Goal: Transaction & Acquisition: Subscribe to service/newsletter

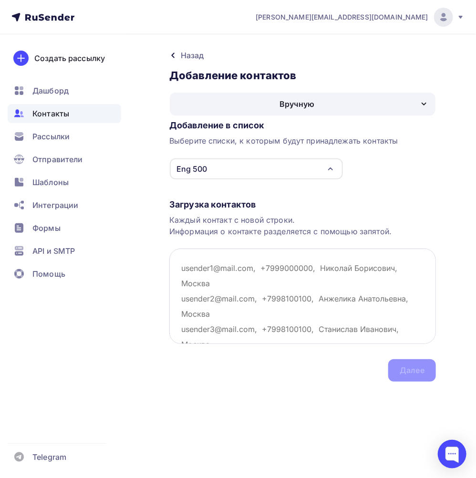
click at [358, 298] on textarea at bounding box center [302, 296] width 267 height 95
paste textarea "maga607@bk.ru nedelko.nikita2003@mail.ru sirius55565@mail.ru jonv39@mail.ru sup…"
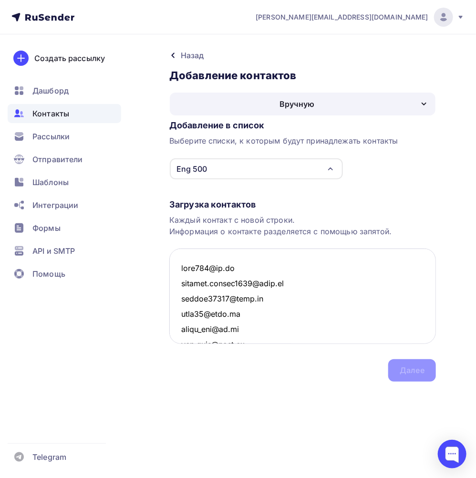
scroll to position [4571, 0]
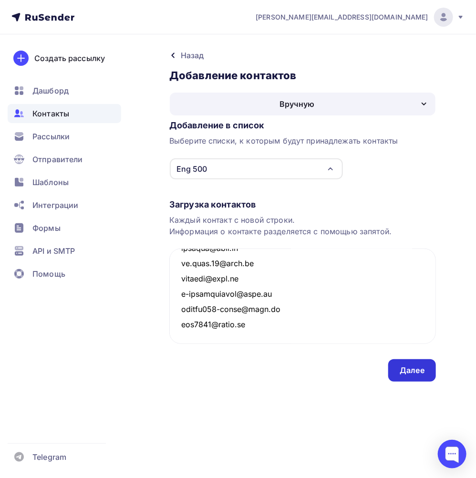
type textarea "maga607@bk.ru nedelko.nikita2003@mail.ru sirius55565@mail.ru jonv39@mail.ru sup…"
click at [406, 366] on div "Далее" at bounding box center [412, 370] width 25 height 11
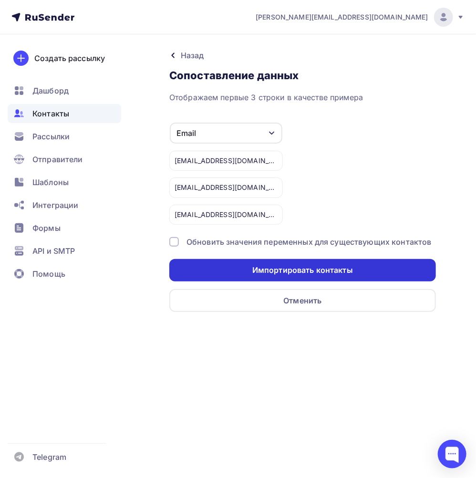
click at [319, 269] on div "Импортировать контакты" at bounding box center [302, 270] width 101 height 11
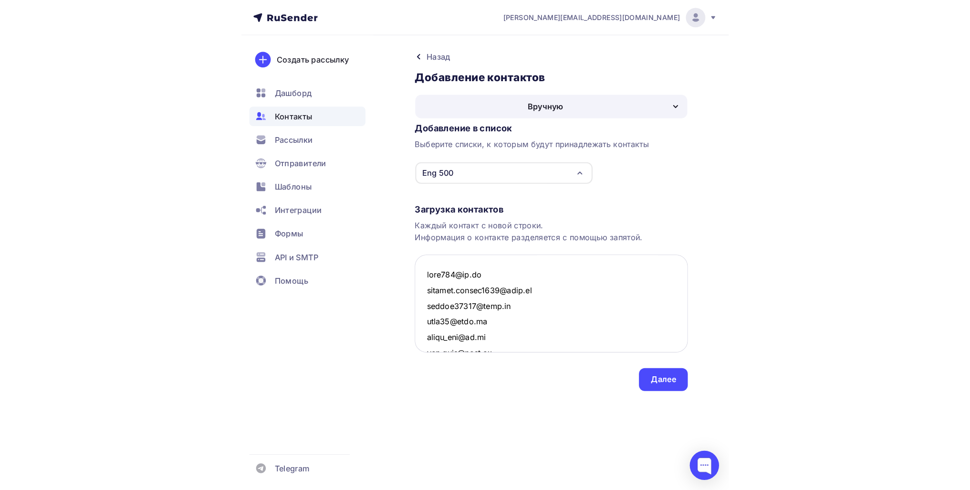
scroll to position [4585, 0]
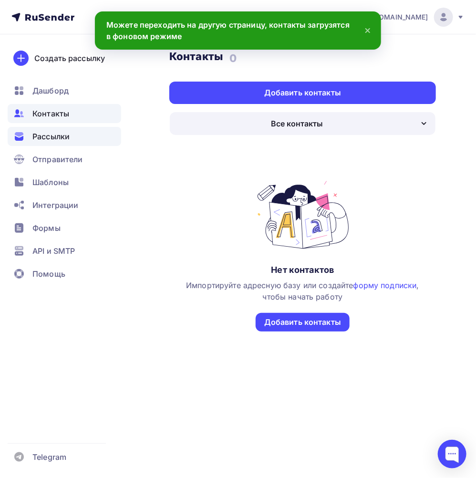
click at [71, 138] on div "Рассылки" at bounding box center [65, 136] width 114 height 19
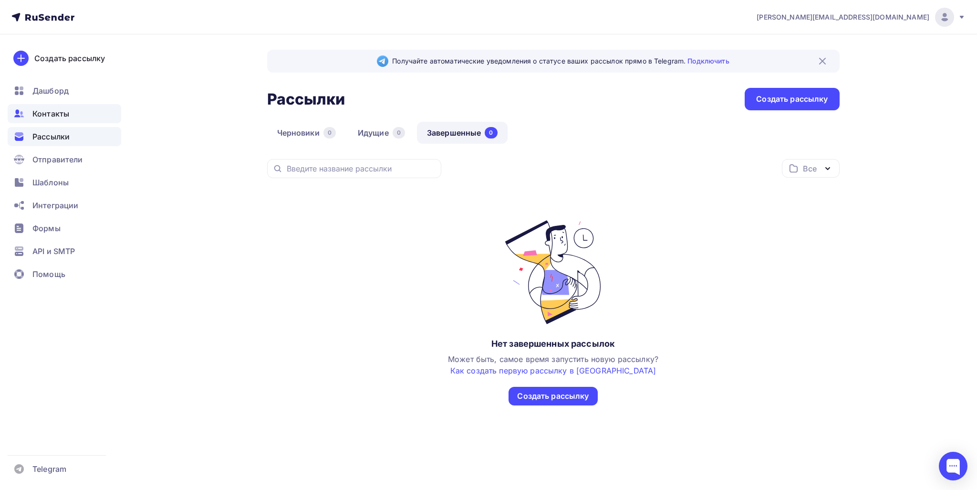
click at [64, 116] on span "Контакты" at bounding box center [50, 113] width 37 height 11
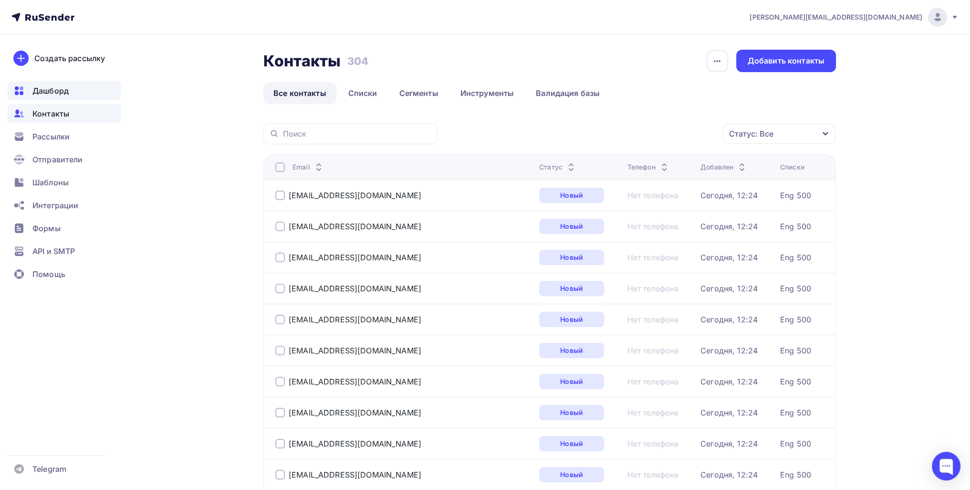
click at [59, 87] on span "Дашборд" at bounding box center [50, 90] width 36 height 11
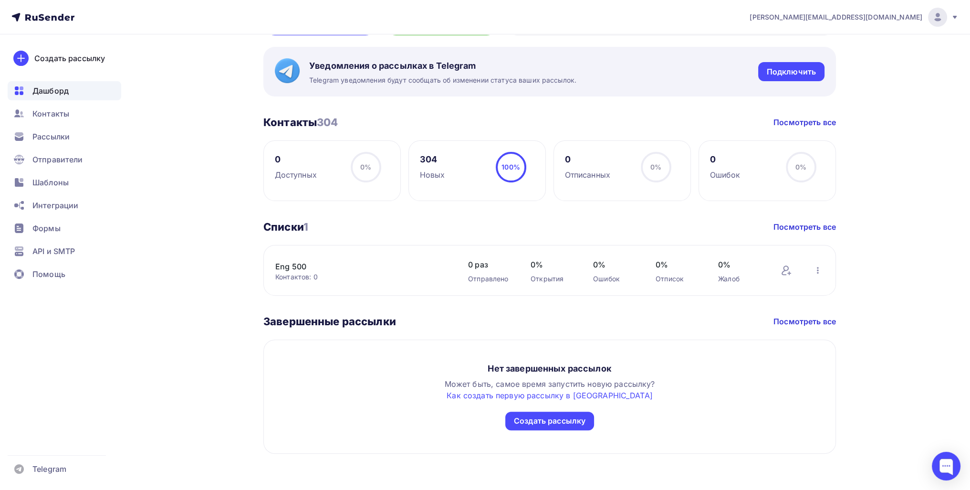
scroll to position [358, 0]
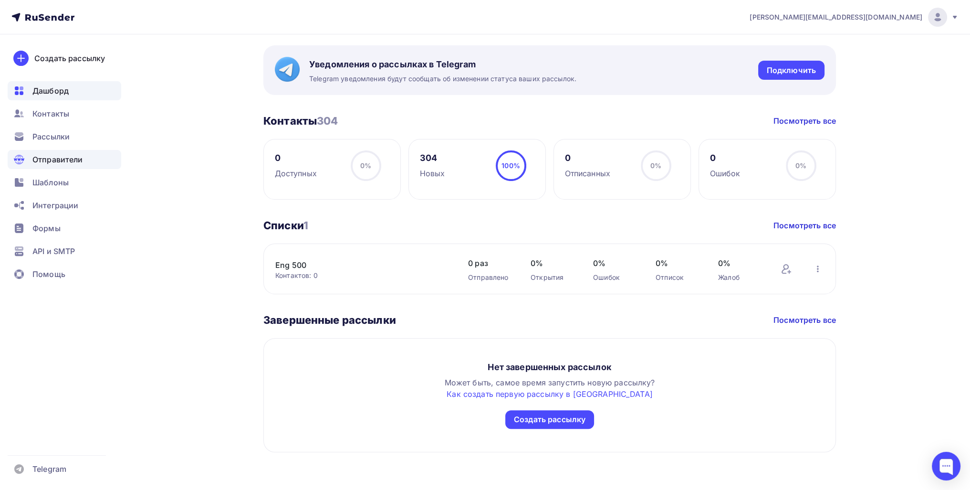
click at [84, 158] on div "Отправители" at bounding box center [65, 159] width 114 height 19
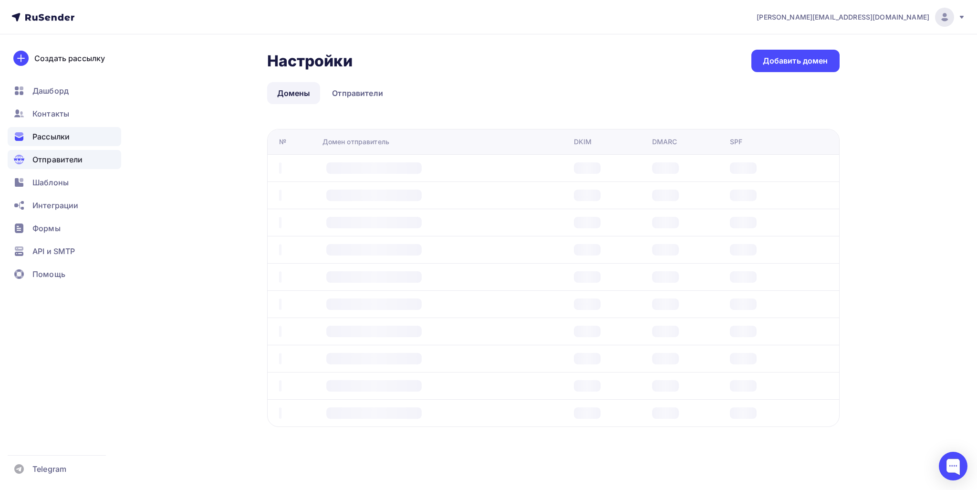
click at [72, 136] on div "Рассылки" at bounding box center [65, 136] width 114 height 19
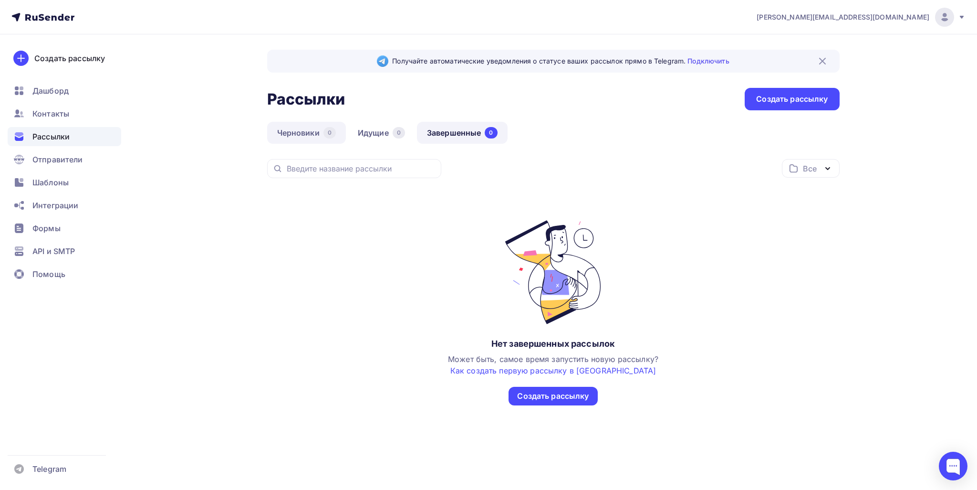
click at [311, 134] on link "Черновики 0" at bounding box center [306, 133] width 79 height 22
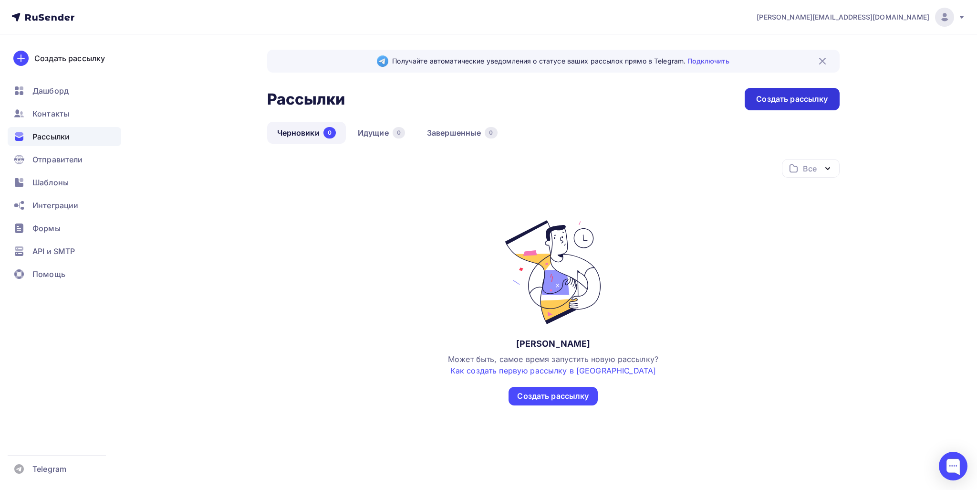
click at [476, 94] on div "Создать рассылку" at bounding box center [792, 99] width 72 height 11
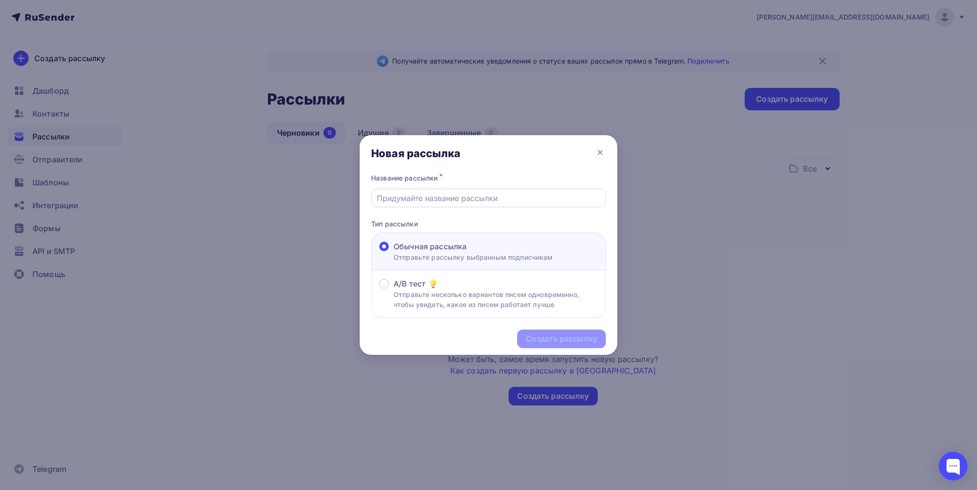
click at [462, 197] on input "text" at bounding box center [489, 197] width 224 height 11
type input "H"
type input "К"
type input "Eng 1"
click at [476, 341] on div "Создать рассылку" at bounding box center [562, 338] width 72 height 11
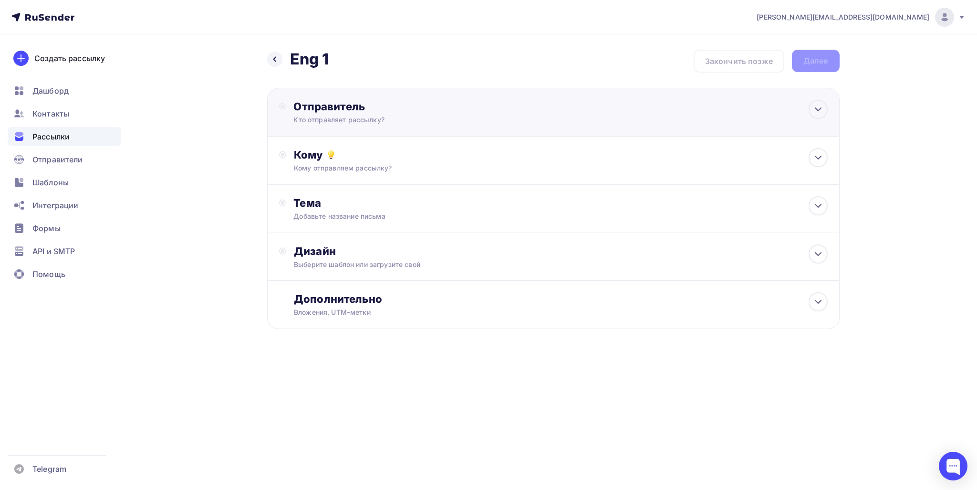
click at [319, 119] on div "Кто отправляет рассылку?" at bounding box center [386, 120] width 186 height 10
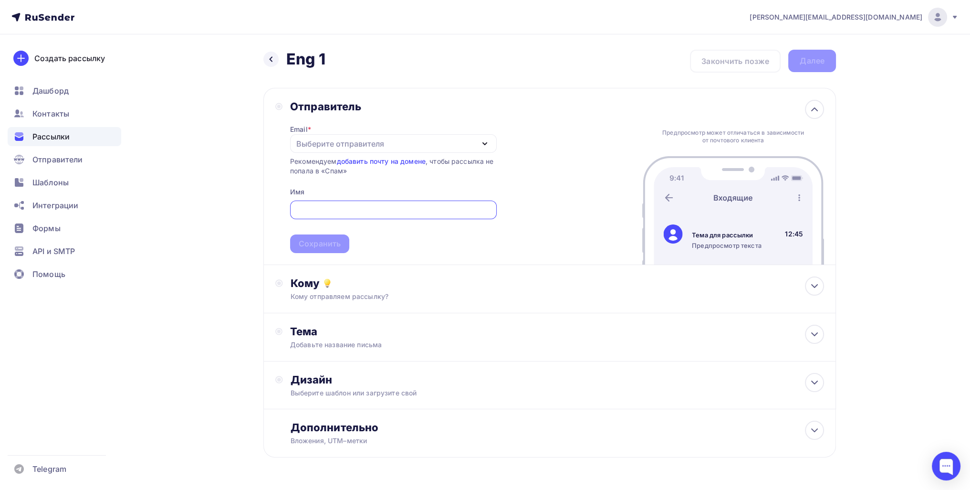
click at [319, 142] on div "Выберите отправителя" at bounding box center [340, 143] width 88 height 11
click at [321, 175] on div "[EMAIL_ADDRESS][DOMAIN_NAME]" at bounding box center [369, 171] width 134 height 11
click at [260, 175] on div "Назад Eng 1 Eng 1 Закончить позже Далее Отправитель Email * help@msk-spbenergo.…" at bounding box center [485, 276] width 782 height 484
click at [329, 208] on input "text" at bounding box center [393, 209] width 196 height 11
click at [336, 197] on span "Сохранить" at bounding box center [393, 225] width 207 height 56
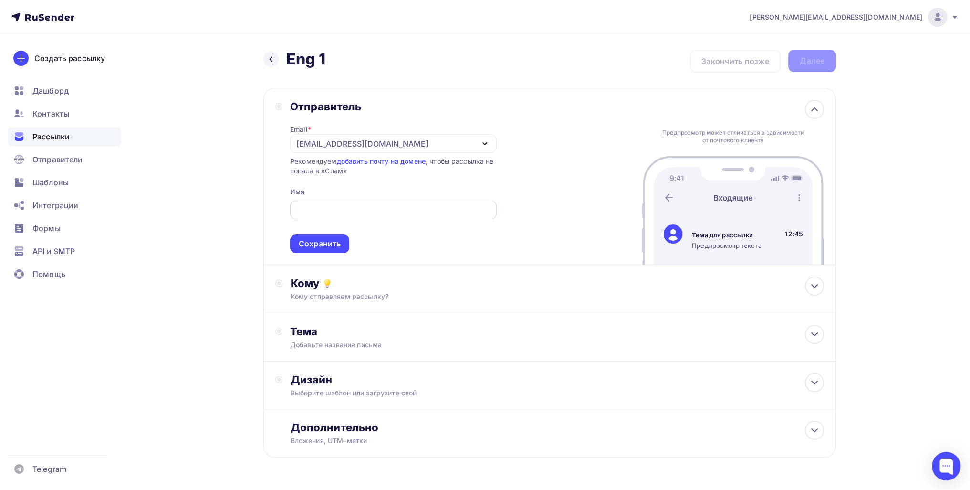
click at [334, 208] on input "text" at bounding box center [393, 209] width 196 height 11
type input "E"
drag, startPoint x: 924, startPoint y: 245, endPoint x: 917, endPoint y: 246, distance: 7.2
click at [476, 245] on div "viktor_lunin@list.ru Аккаунт Тарифы Выйти Создать рассылку Дашборд Контакты Рас…" at bounding box center [485, 259] width 970 height 519
click at [373, 207] on input "text" at bounding box center [393, 209] width 196 height 11
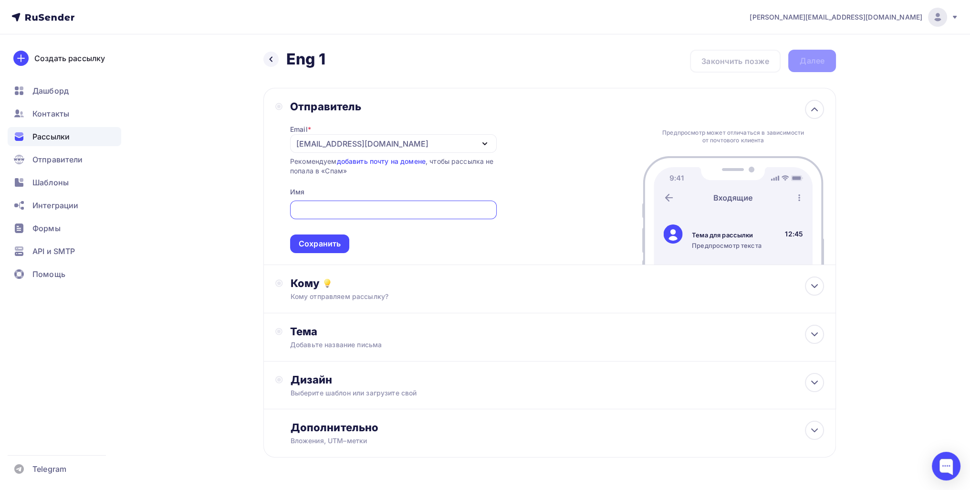
drag, startPoint x: 317, startPoint y: 144, endPoint x: 388, endPoint y: 148, distance: 71.2
click at [388, 148] on div "[EMAIL_ADDRESS][DOMAIN_NAME]" at bounding box center [393, 143] width 207 height 19
click at [457, 259] on div "Отправитель Email * help@msk-spbenergo.ru help@msk-spbenergo.ru Добавить отправ…" at bounding box center [549, 176] width 573 height 177
drag, startPoint x: 334, startPoint y: 184, endPoint x: 339, endPoint y: 210, distance: 27.1
click at [334, 188] on div "Email * help@msk-spbenergo.ru help@msk-spbenergo.ru Добавить отправителя Рекоме…" at bounding box center [393, 183] width 207 height 140
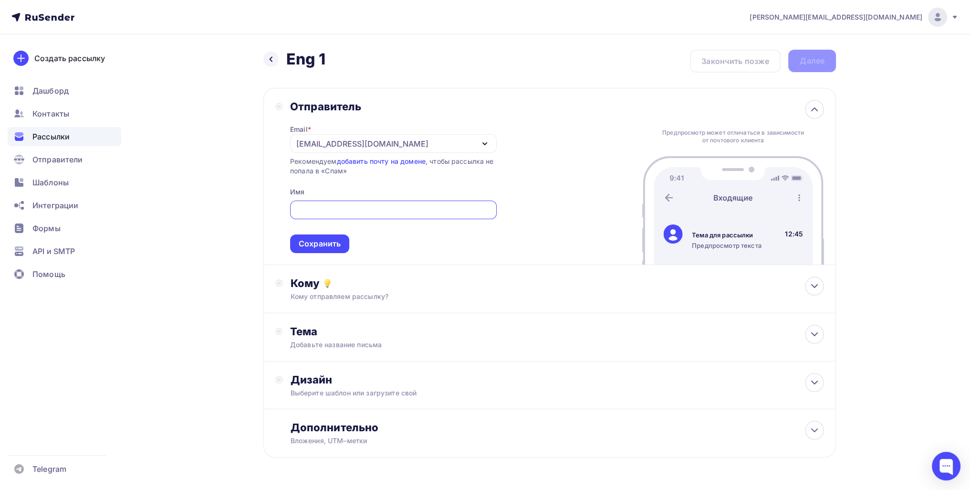
click at [339, 210] on input "text" at bounding box center [393, 209] width 196 height 11
paste input "WELCOME"
drag, startPoint x: 288, startPoint y: 209, endPoint x: 253, endPoint y: 210, distance: 34.4
click at [250, 207] on div "Назад Eng 1 Eng 1 Закончить позже Далее Отправитель Email * help@msk-spbenergo.…" at bounding box center [485, 276] width 782 height 484
click at [354, 207] on input "WELCOME" at bounding box center [393, 209] width 196 height 11
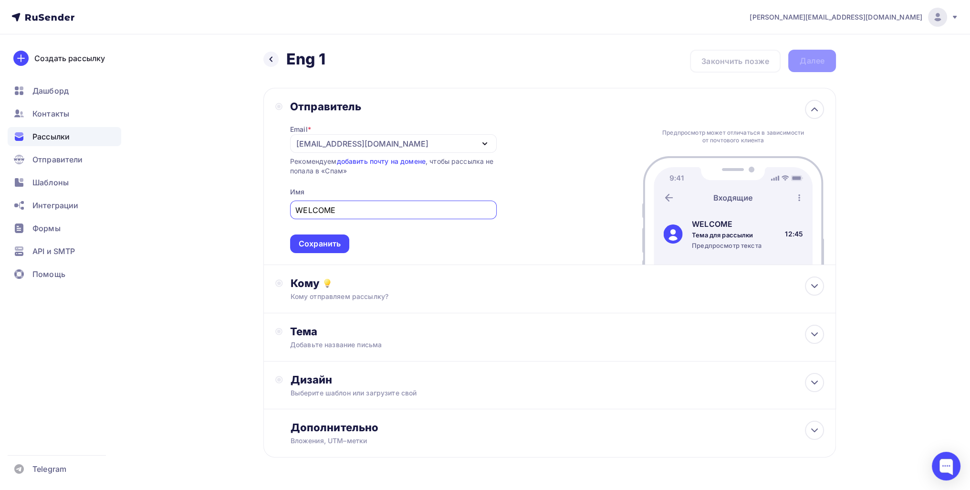
drag, startPoint x: 347, startPoint y: 213, endPoint x: 304, endPoint y: 214, distance: 43.0
click at [304, 214] on input "WELCOME" at bounding box center [393, 209] width 196 height 11
type input "Welcome"
click at [336, 236] on div "Сохранить" at bounding box center [319, 243] width 59 height 19
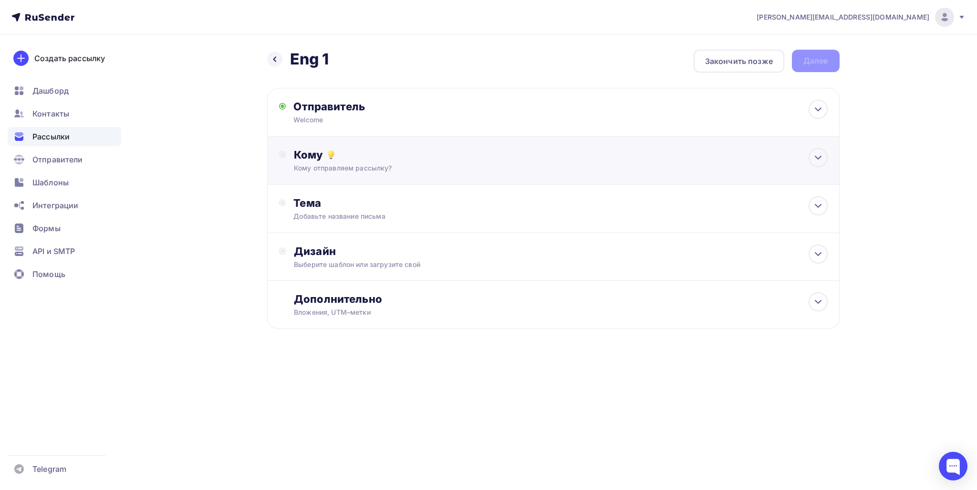
click at [345, 171] on div "Кому отправляем рассылку?" at bounding box center [534, 168] width 480 height 10
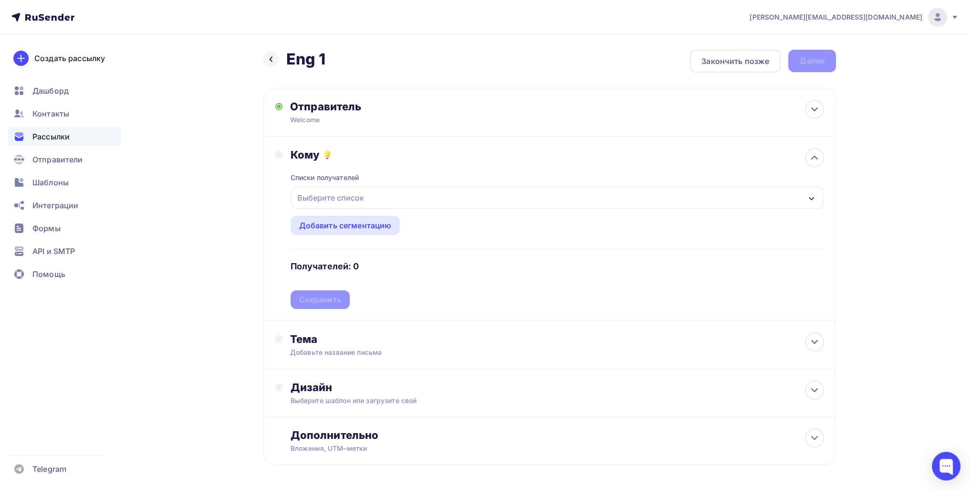
click at [344, 201] on div "Выберите список" at bounding box center [330, 197] width 74 height 17
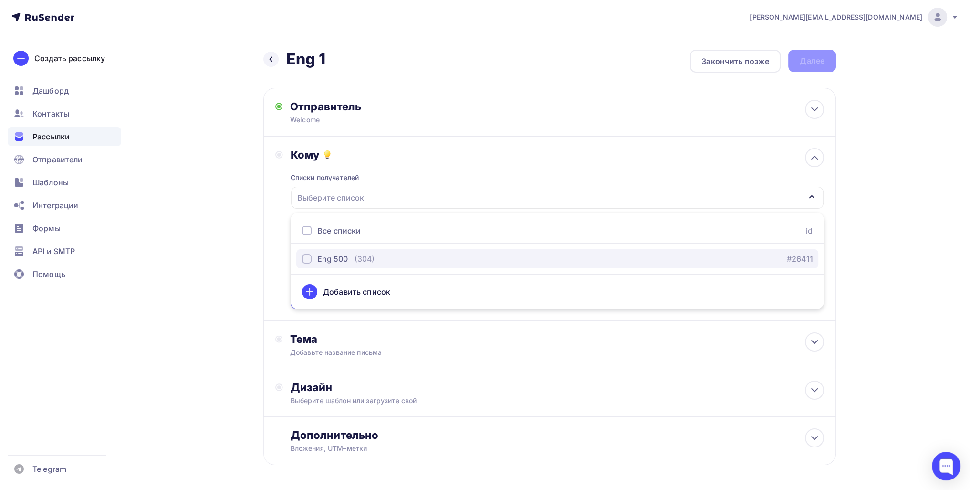
drag, startPoint x: 338, startPoint y: 254, endPoint x: 237, endPoint y: 242, distance: 101.4
click at [337, 254] on div "Eng 500" at bounding box center [332, 258] width 31 height 11
drag, startPoint x: 233, startPoint y: 242, endPoint x: 242, endPoint y: 247, distance: 10.2
click at [233, 242] on div "Назад Eng 1 Eng 1 Закончить позже Далее Отправитель Welcome Email * help@msk-sp…" at bounding box center [485, 280] width 782 height 492
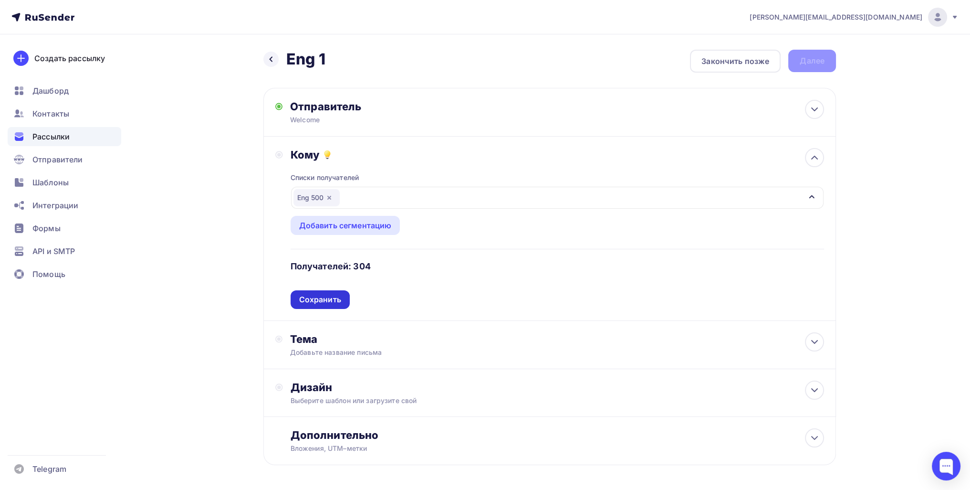
click at [330, 304] on div "Сохранить" at bounding box center [320, 299] width 59 height 19
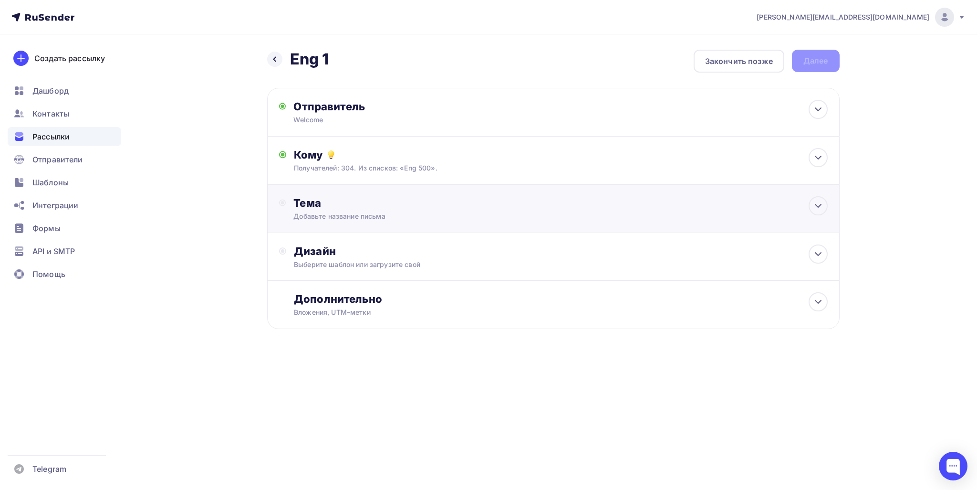
click at [315, 205] on div "Тема" at bounding box center [387, 202] width 188 height 13
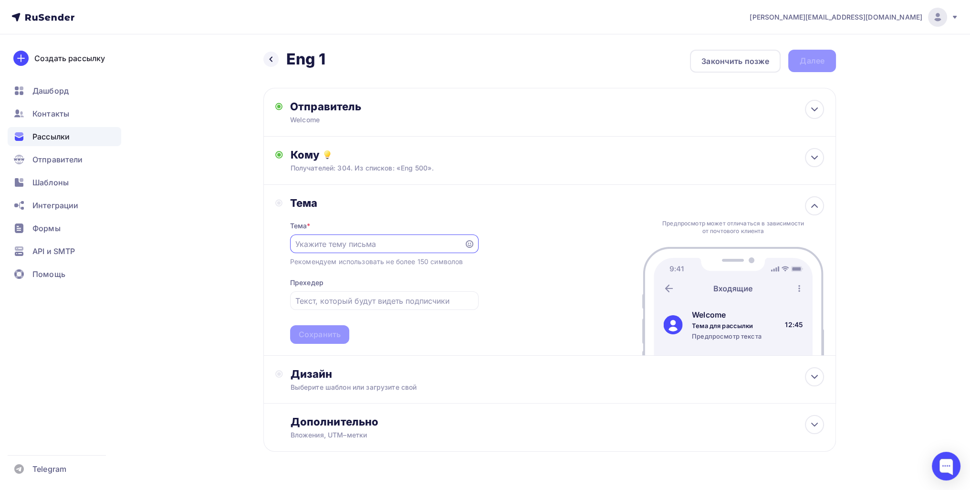
click at [330, 238] on input "text" at bounding box center [376, 243] width 163 height 11
click at [328, 169] on div "Получателей: 304. Из списков: «Eng 500»." at bounding box center [531, 168] width 480 height 10
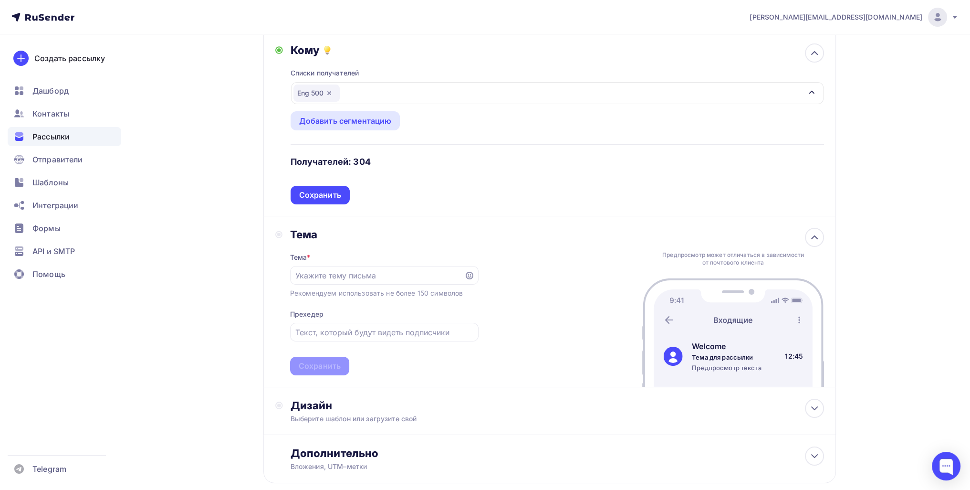
scroll to position [158, 0]
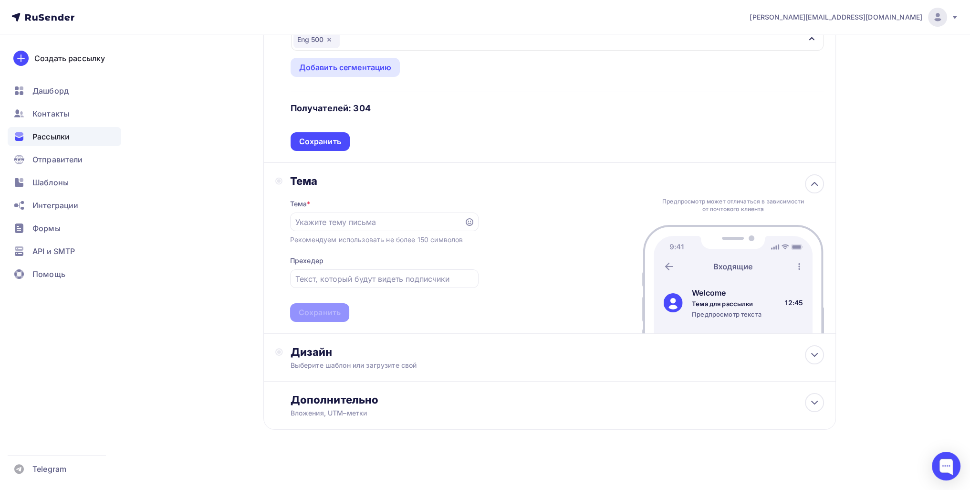
click at [346, 207] on div "Тема * Рекомендуем использовать не более 150 символов Прехедер Сохранить" at bounding box center [384, 255] width 188 height 134
click at [352, 216] on input "text" at bounding box center [376, 221] width 163 height 11
type input "Мы ждем только вас!"
click at [326, 307] on div "Сохранить" at bounding box center [320, 312] width 42 height 11
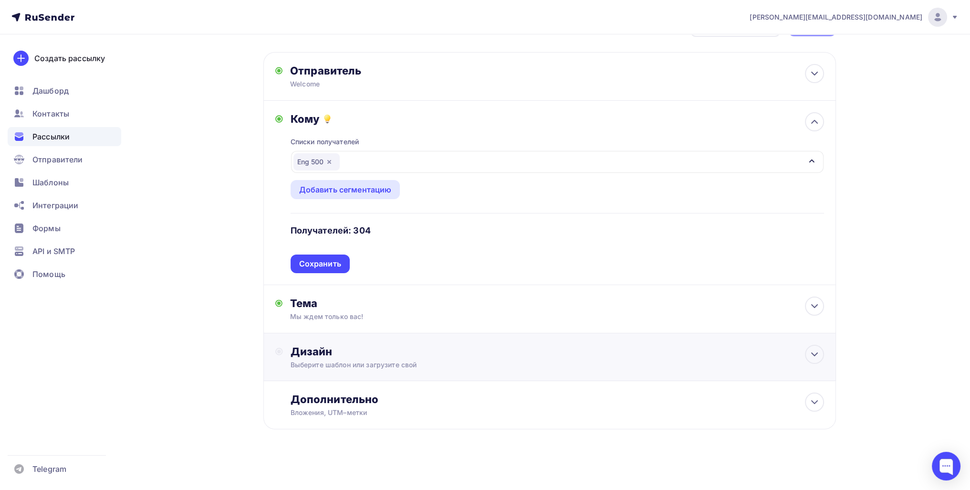
click at [352, 336] on div "Дизайн Выберите шаблон или загрузите свой" at bounding box center [549, 357] width 573 height 48
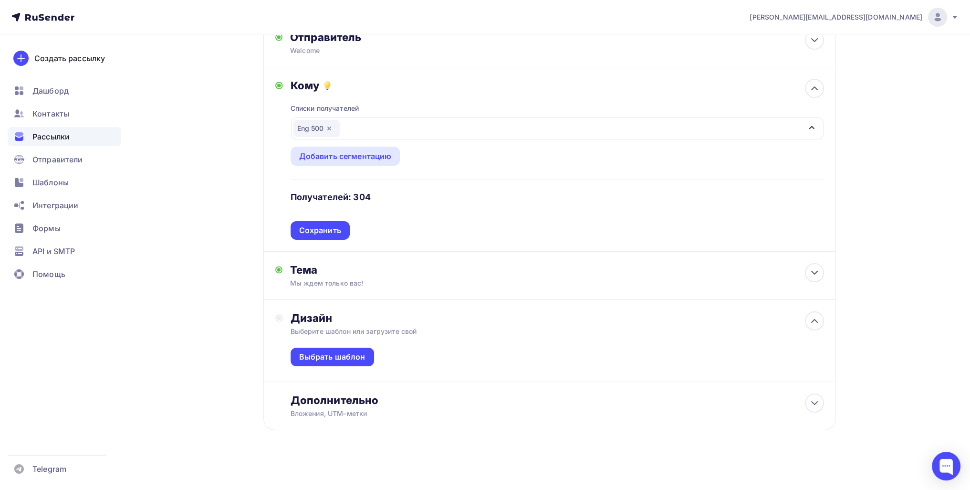
scroll to position [70, 0]
click at [326, 355] on div "Выбрать шаблон" at bounding box center [332, 356] width 66 height 11
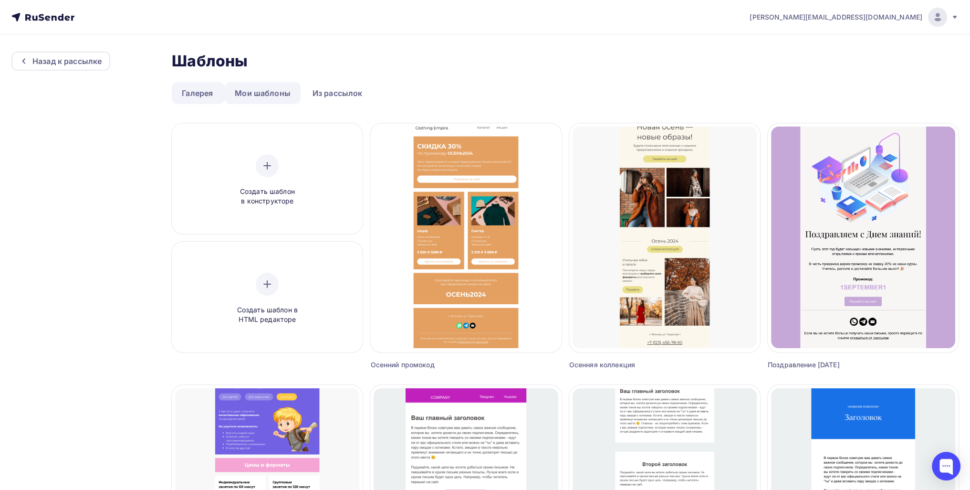
click at [258, 93] on link "Мои шаблоны" at bounding box center [263, 93] width 76 height 22
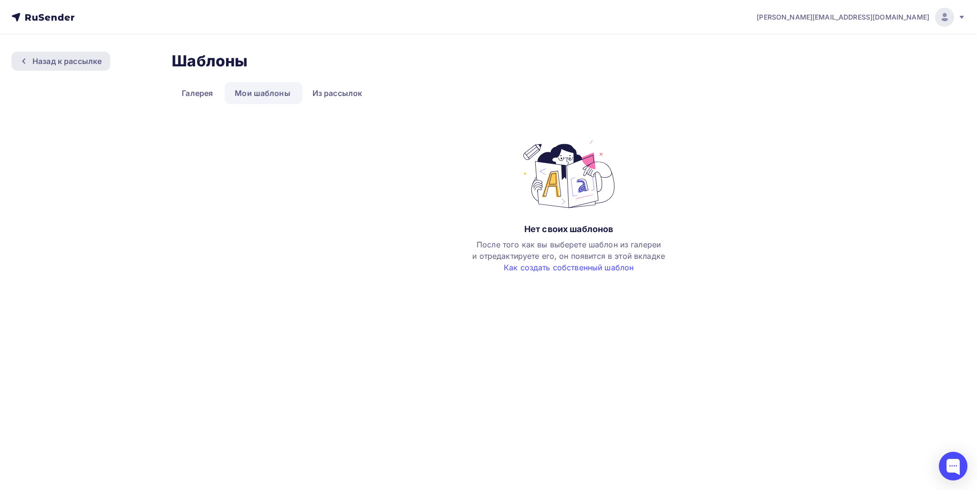
click at [77, 62] on div "Назад к рассылке" at bounding box center [66, 60] width 69 height 11
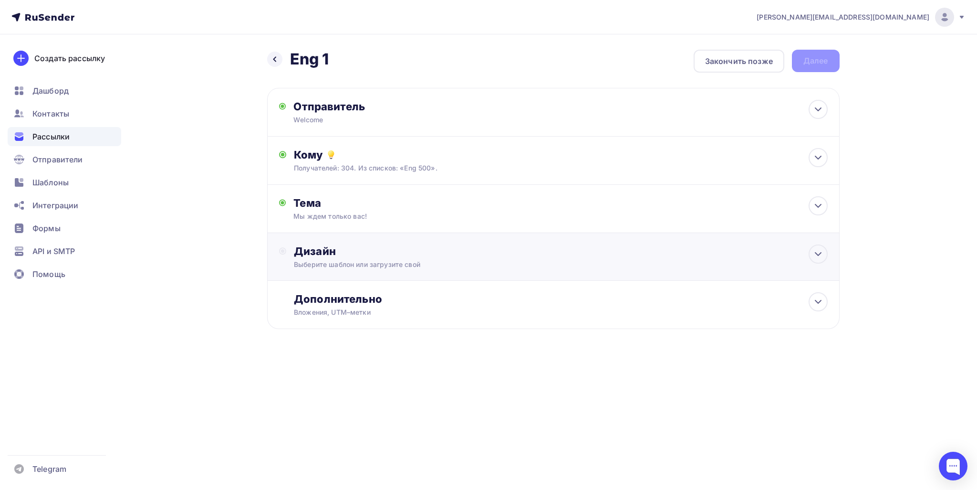
click at [365, 262] on div "Выберите шаблон или загрузите свой" at bounding box center [534, 265] width 480 height 10
click at [349, 284] on div "Выбрать шаблон" at bounding box center [336, 289] width 66 height 11
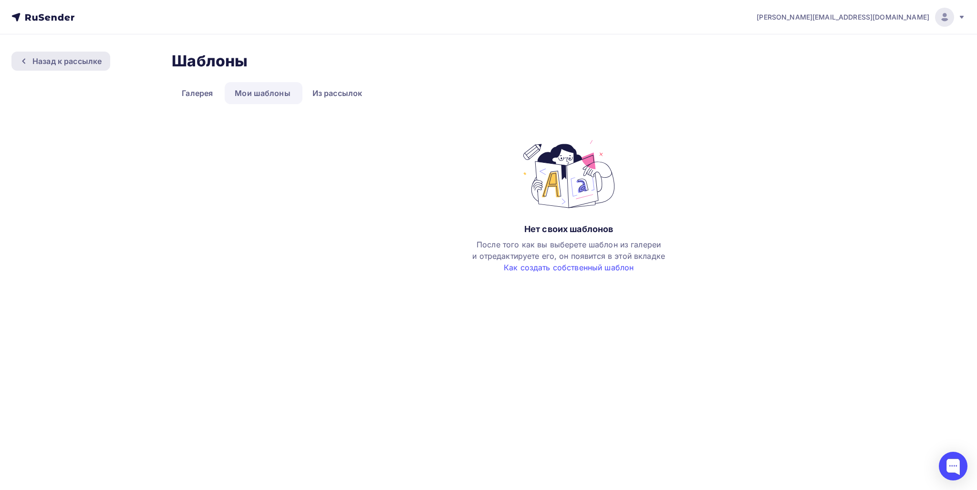
click at [75, 63] on div "Назад к рассылке" at bounding box center [66, 60] width 69 height 11
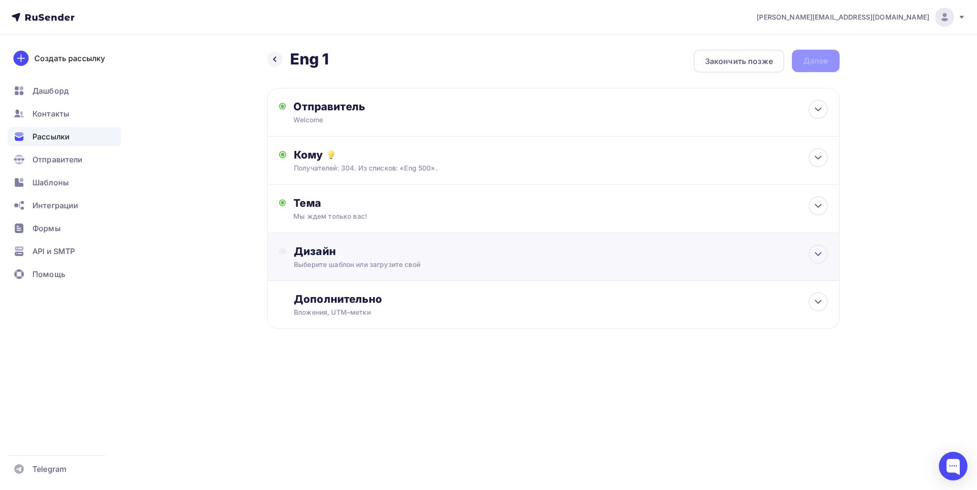
click at [355, 262] on div "Выберите шаблон или загрузите свой" at bounding box center [534, 265] width 480 height 10
click at [344, 289] on div "Выбрать шаблон" at bounding box center [336, 289] width 66 height 11
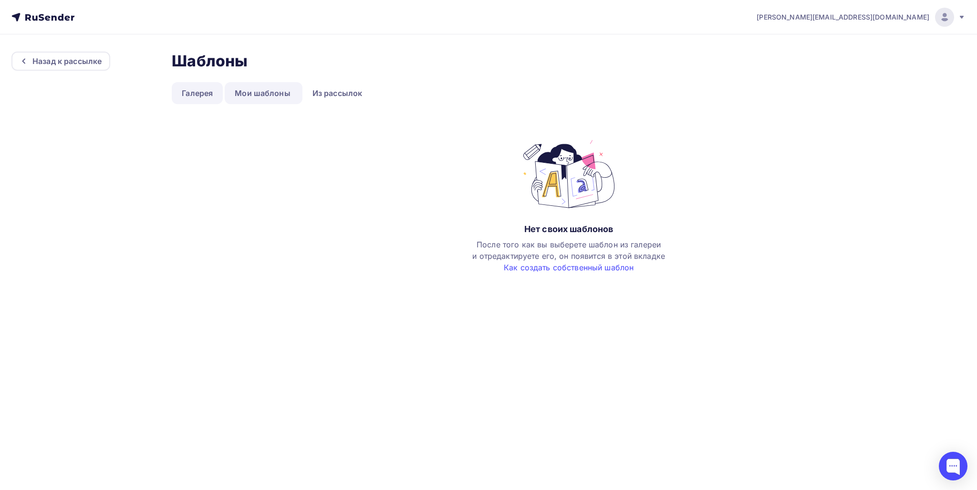
click at [210, 94] on link "Галерея" at bounding box center [197, 93] width 51 height 22
click at [328, 94] on link "Из рассылок" at bounding box center [338, 93] width 70 height 22
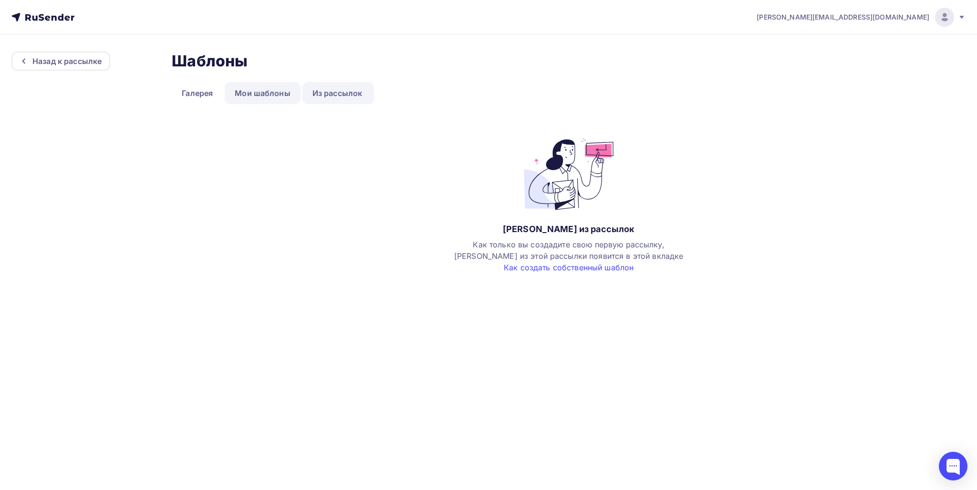
click at [226, 96] on link "Мои шаблоны" at bounding box center [263, 93] width 76 height 22
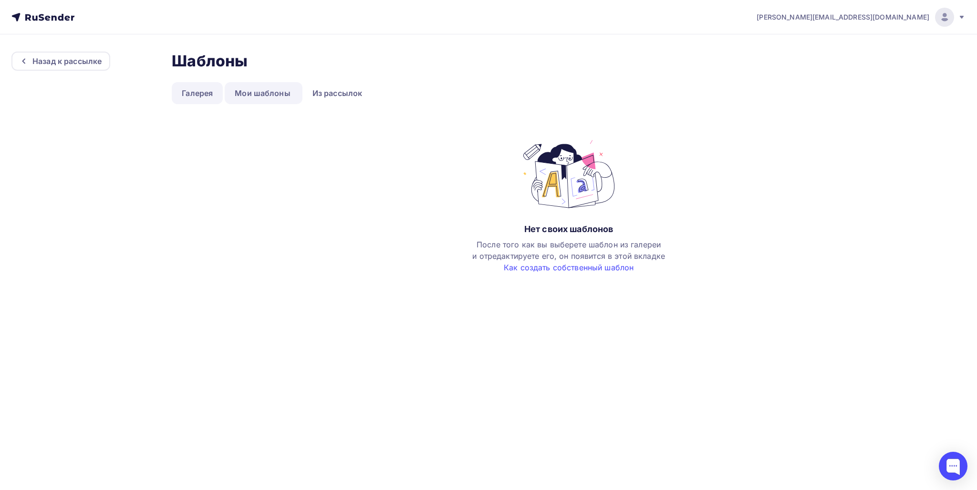
click at [218, 96] on link "Галерея" at bounding box center [197, 93] width 51 height 22
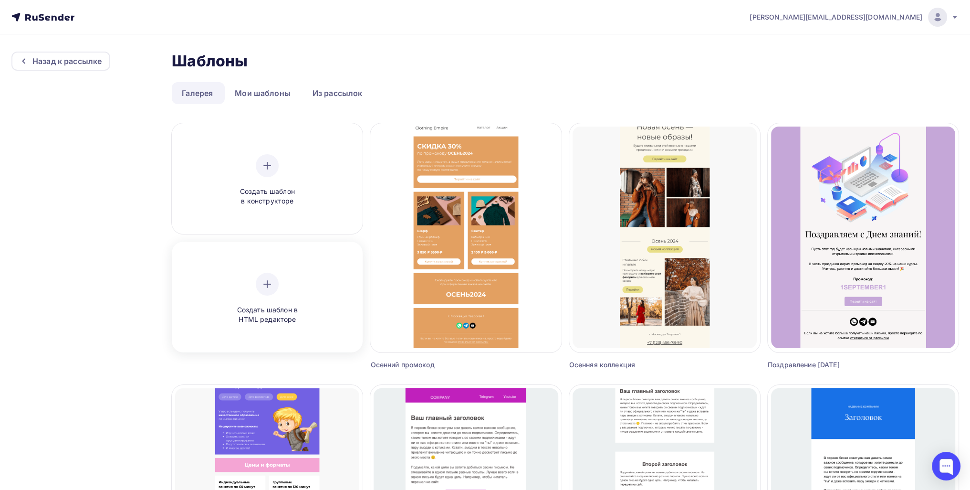
click at [286, 304] on div "Создать шаблон в HTML редакторе" at bounding box center [267, 298] width 91 height 52
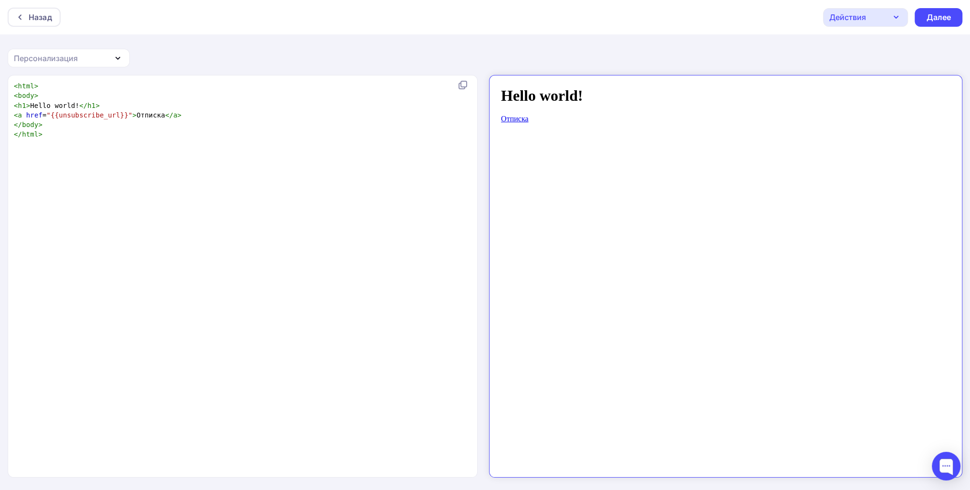
scroll to position [3, 0]
click at [210, 151] on div "xxxxxxxxxx < html > < body > < h1 > Hello world! </ h1 > < a href = "{{unsubscr…" at bounding box center [252, 288] width 481 height 418
type textarea "<html> <body> <h1>Hello world!</h1> <a href="{{unsubscribe_url}}">Отписка</a> <…"
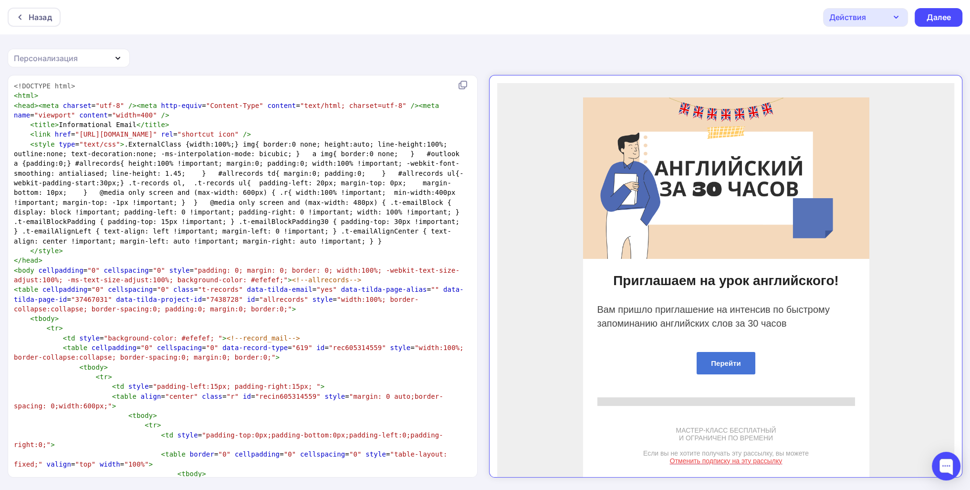
scroll to position [2206, 0]
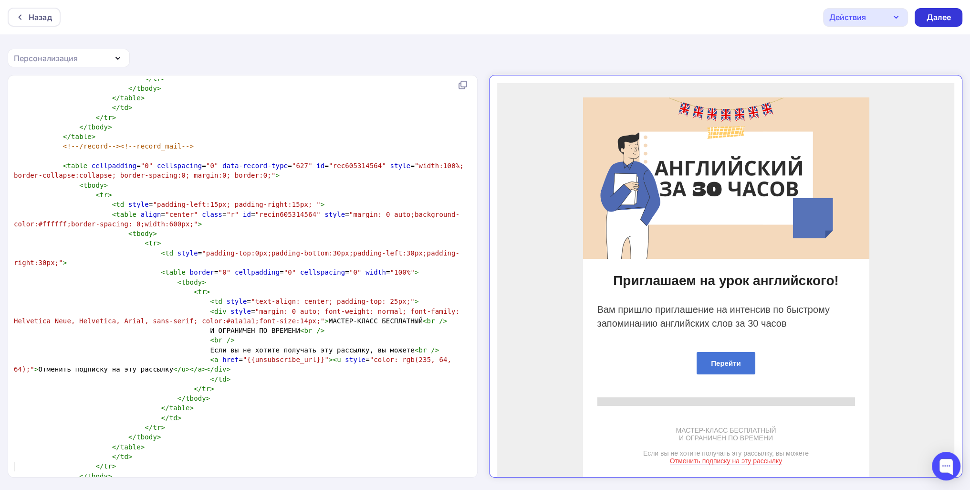
click at [476, 21] on div "Далее" at bounding box center [938, 17] width 25 height 11
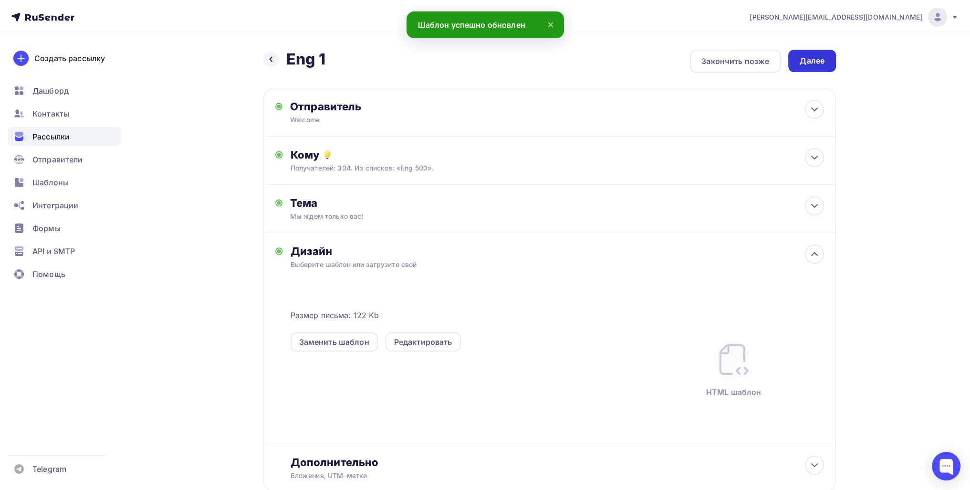
click at [476, 60] on div "Далее" at bounding box center [812, 60] width 25 height 11
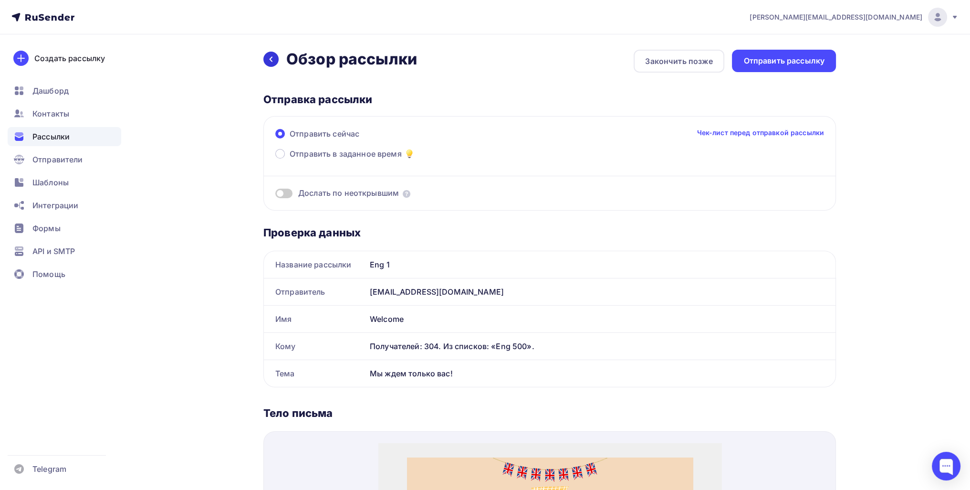
click at [267, 54] on div at bounding box center [270, 59] width 15 height 15
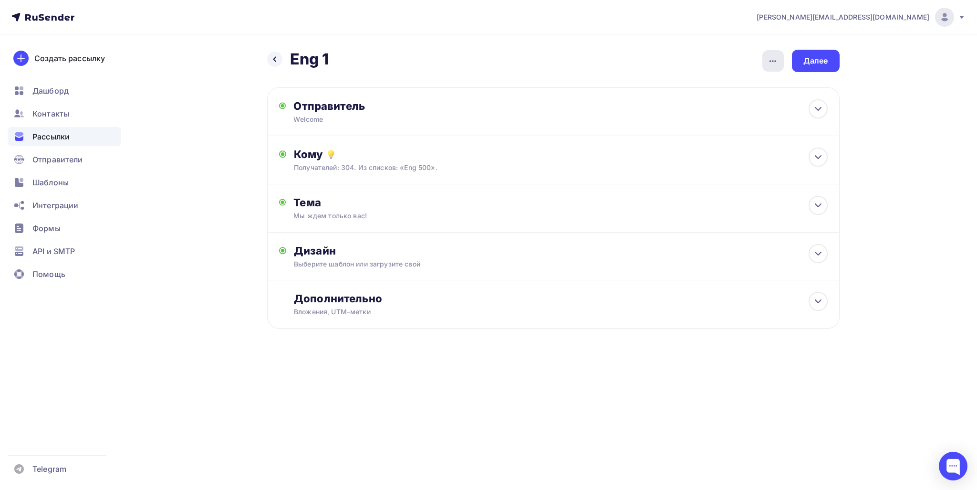
click at [476, 65] on div "button" at bounding box center [772, 60] width 21 height 21
click at [476, 91] on div "Закончить позже" at bounding box center [722, 89] width 118 height 11
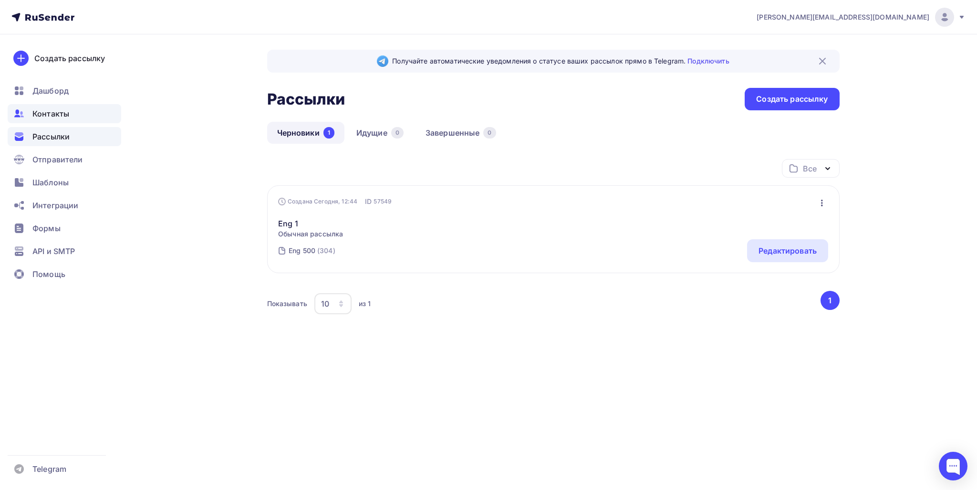
click at [74, 107] on div "Контакты" at bounding box center [65, 113] width 114 height 19
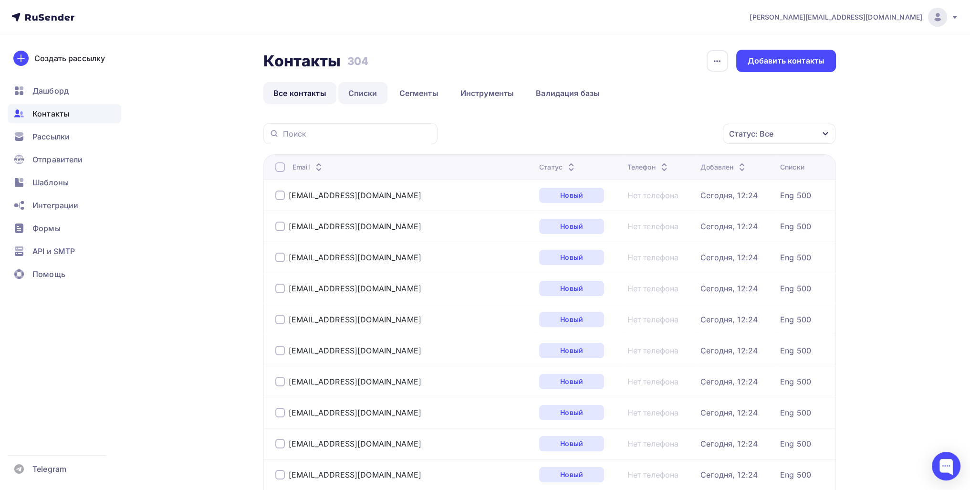
click at [344, 87] on link "Списки" at bounding box center [362, 93] width 49 height 22
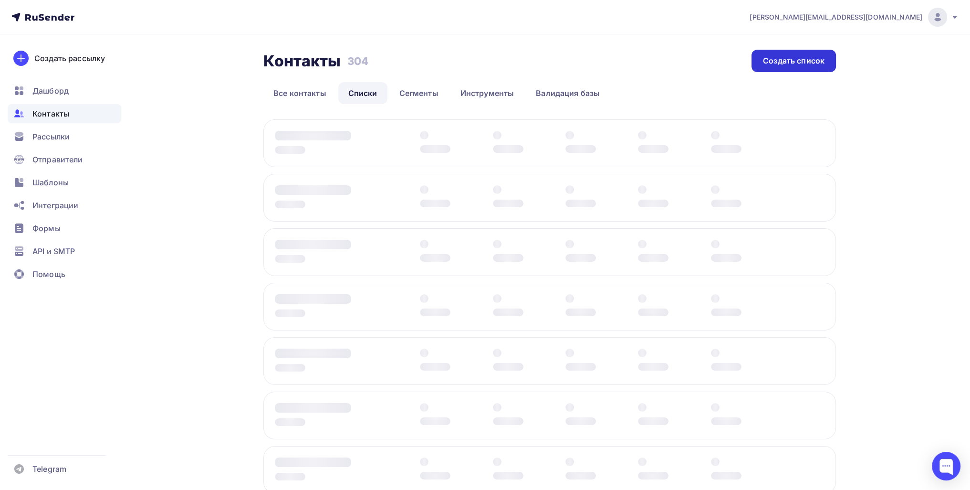
click at [476, 58] on div "Создать список" at bounding box center [794, 60] width 62 height 11
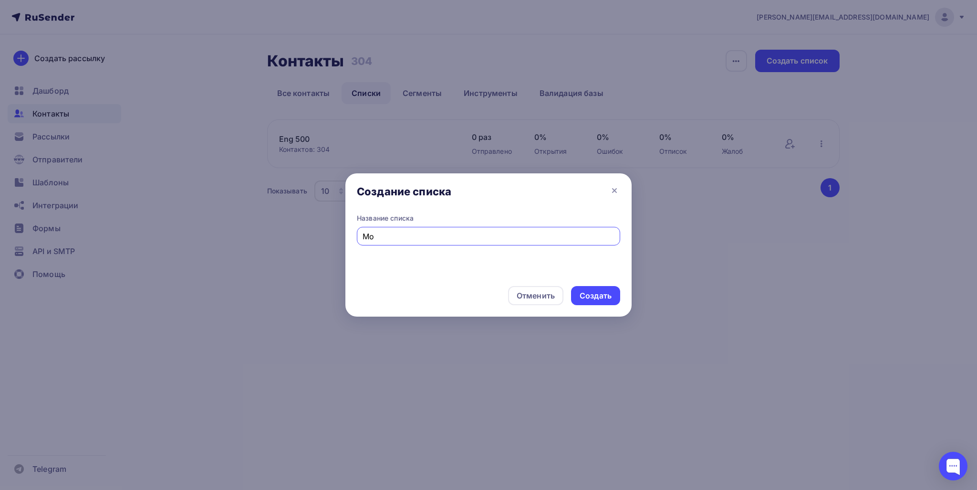
type input "М"
type input "1"
type input "1 почта"
click at [476, 294] on div "Создать" at bounding box center [596, 295] width 32 height 11
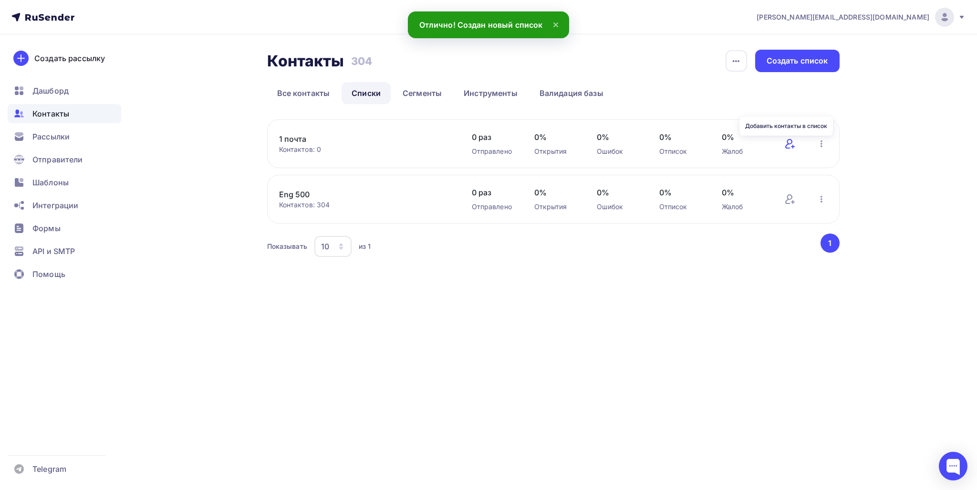
click at [476, 141] on icon at bounding box center [789, 143] width 11 height 11
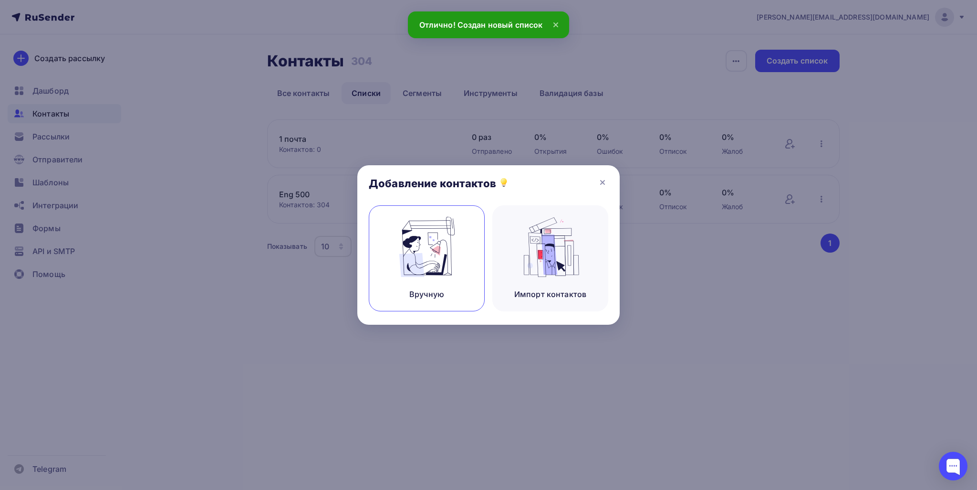
click at [412, 269] on img at bounding box center [427, 247] width 64 height 60
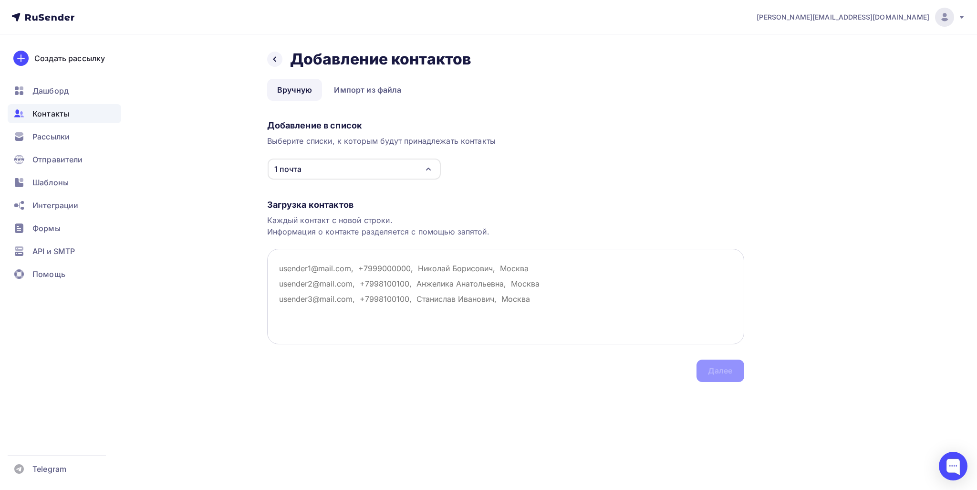
paste textarea "[PERSON_NAME][EMAIL_ADDRESS][DOMAIN_NAME]"
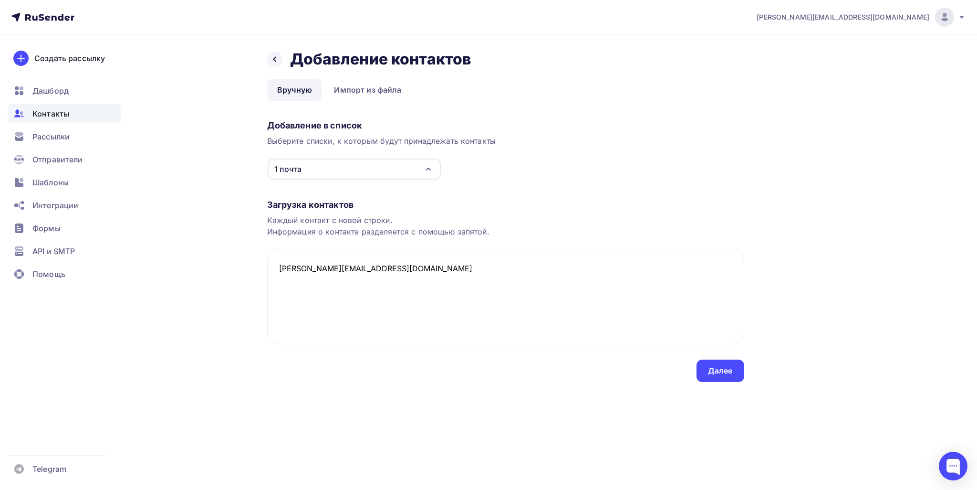
type textarea "[PERSON_NAME][EMAIL_ADDRESS][DOMAIN_NAME]"
click at [476, 354] on div "Загрузка контактов Каждый контакт с новой строки. Информация о контакте разделя…" at bounding box center [505, 281] width 477 height 202
click at [476, 364] on div "Далее" at bounding box center [721, 370] width 48 height 22
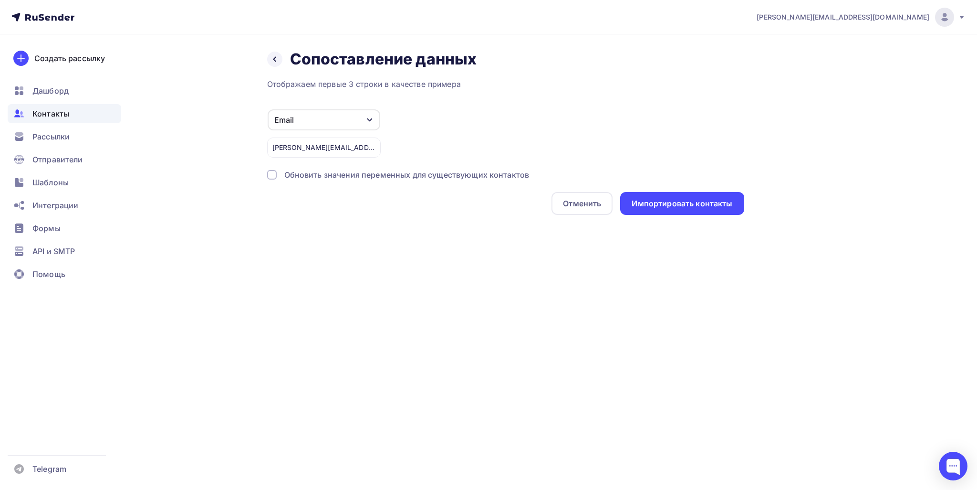
click at [476, 182] on div "Отображаем первые 3 строки в качестве примера Email Игнорировать Имя Телефон Со…" at bounding box center [505, 146] width 477 height 136
click at [476, 198] on div "Импортировать контакты" at bounding box center [682, 203] width 101 height 11
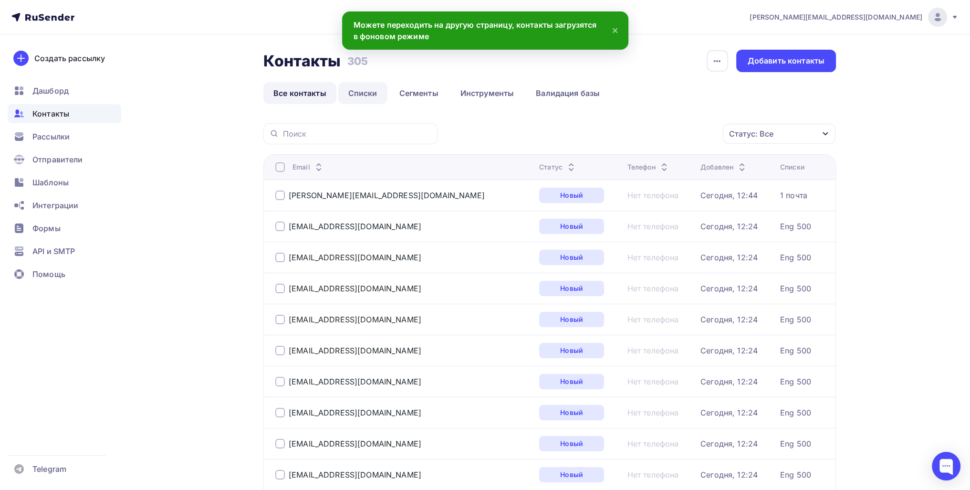
click at [351, 102] on link "Списки" at bounding box center [362, 93] width 49 height 22
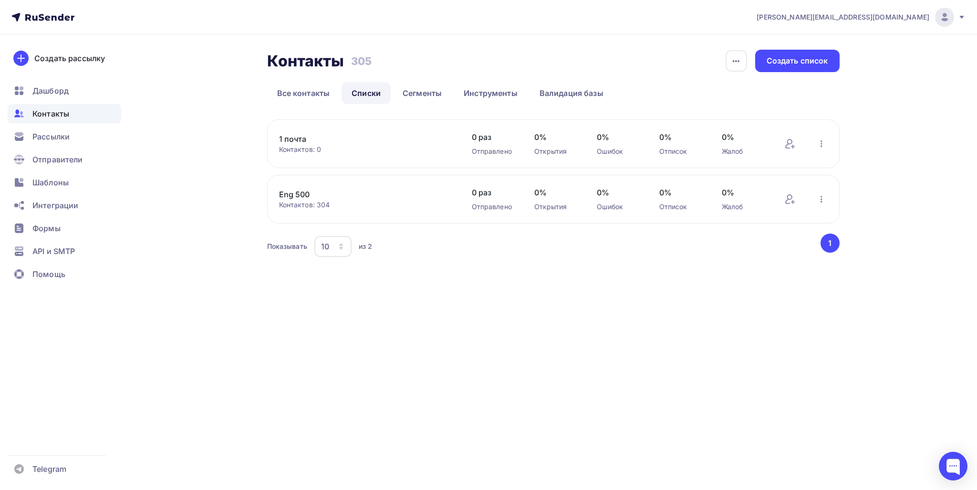
click at [378, 89] on link "Списки" at bounding box center [366, 93] width 49 height 22
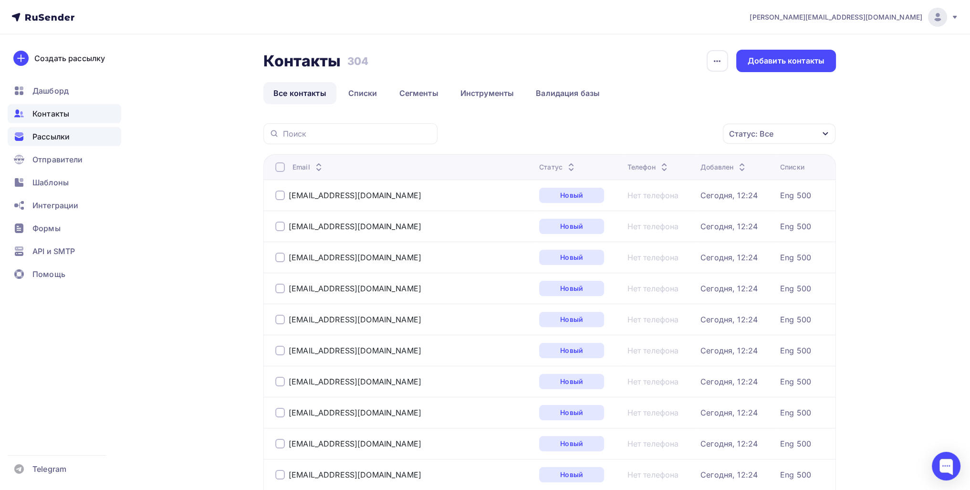
click at [52, 145] on div "Рассылки" at bounding box center [65, 136] width 114 height 19
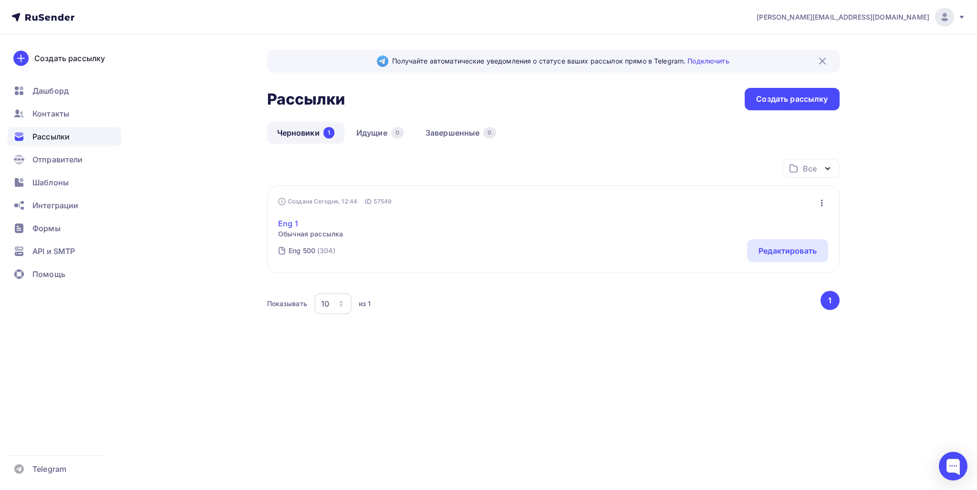
click at [290, 227] on link "Eng 1" at bounding box center [310, 223] width 65 height 11
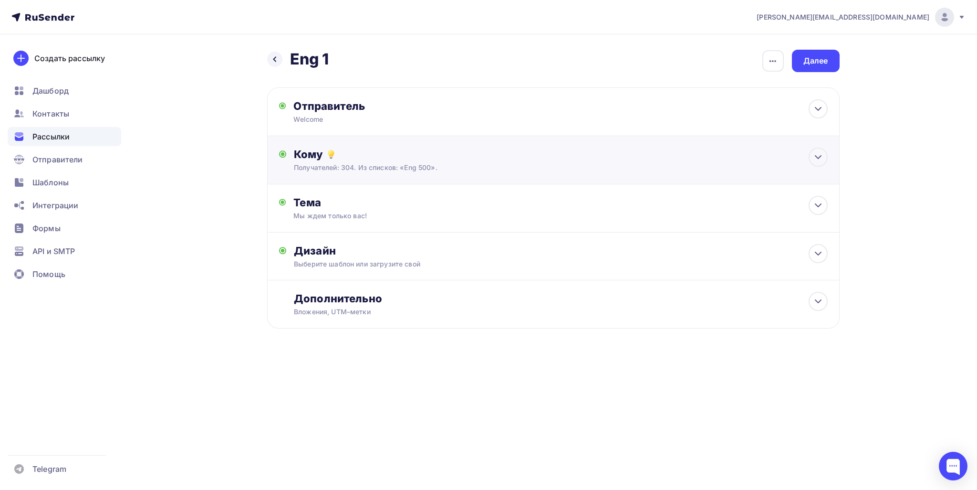
click at [372, 170] on div "Получателей: 304. Из списков: «Eng 500»." at bounding box center [534, 168] width 480 height 10
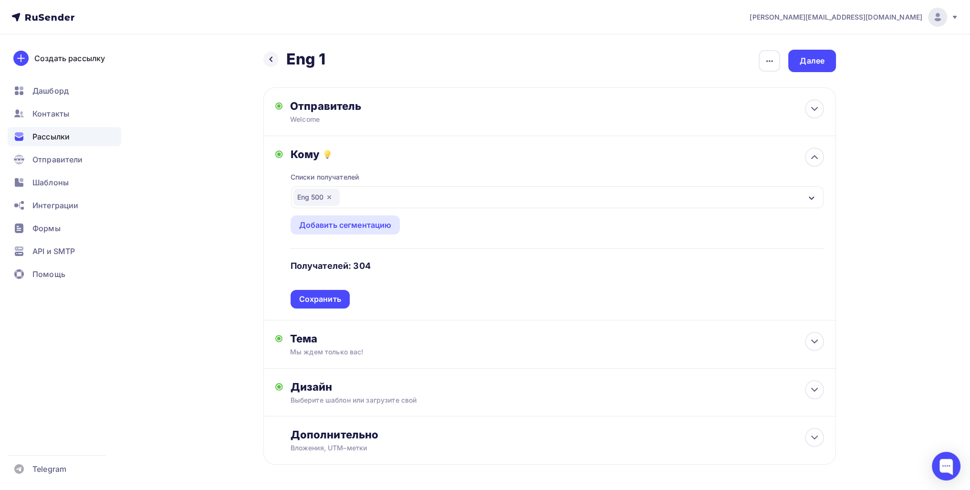
click at [331, 197] on icon "button" at bounding box center [329, 197] width 8 height 8
click at [331, 197] on div "Выберите список" at bounding box center [330, 196] width 74 height 17
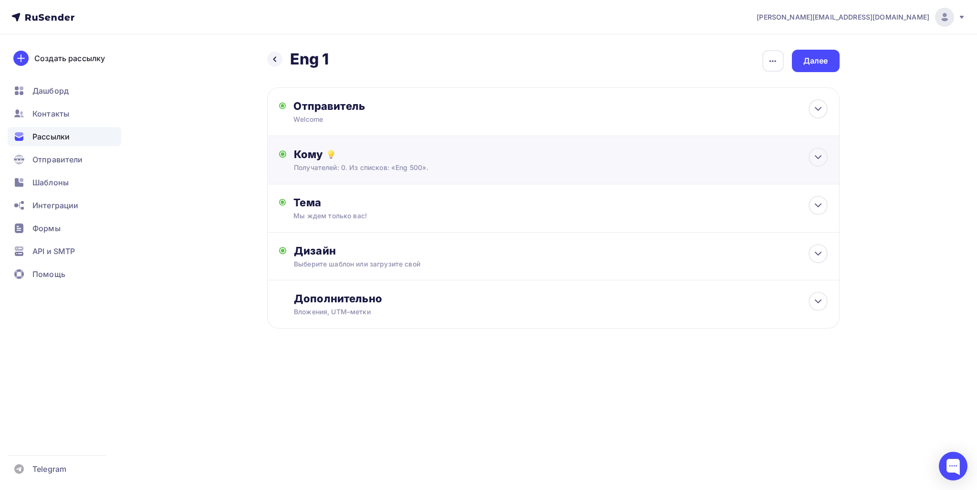
click at [361, 164] on div "Получателей: 0. Из списков: «Eng 500»." at bounding box center [534, 168] width 480 height 10
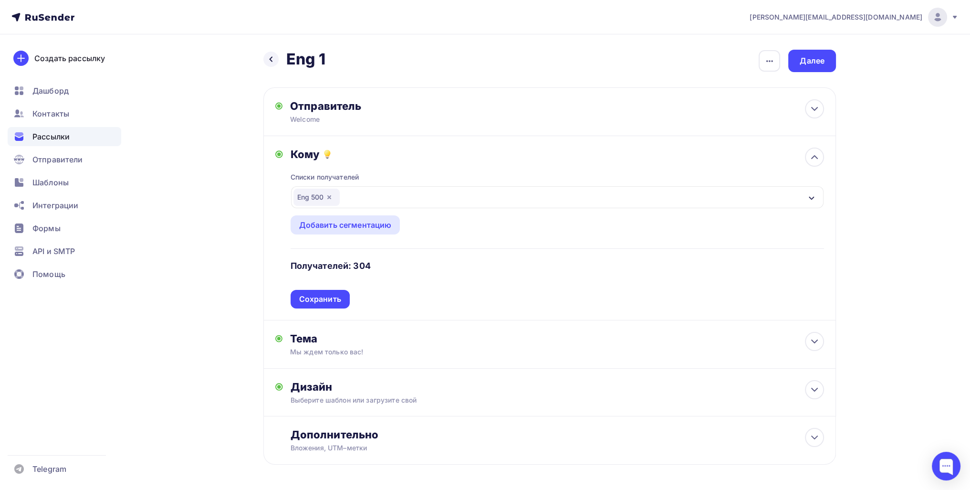
click at [324, 197] on div "Eng 500" at bounding box center [316, 196] width 46 height 17
click at [328, 198] on icon "button" at bounding box center [329, 197] width 4 height 4
click at [345, 193] on div "Выберите список" at bounding box center [330, 196] width 74 height 17
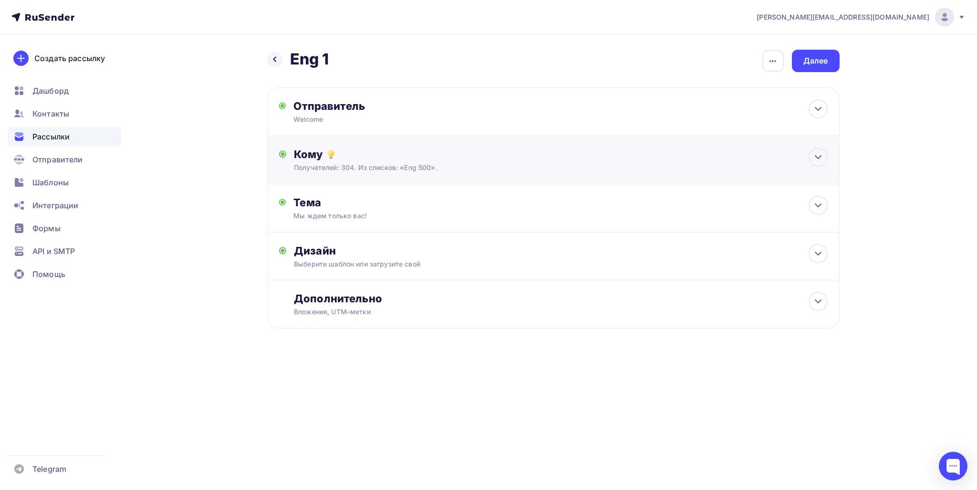
click at [349, 157] on div "Кому" at bounding box center [560, 153] width 533 height 13
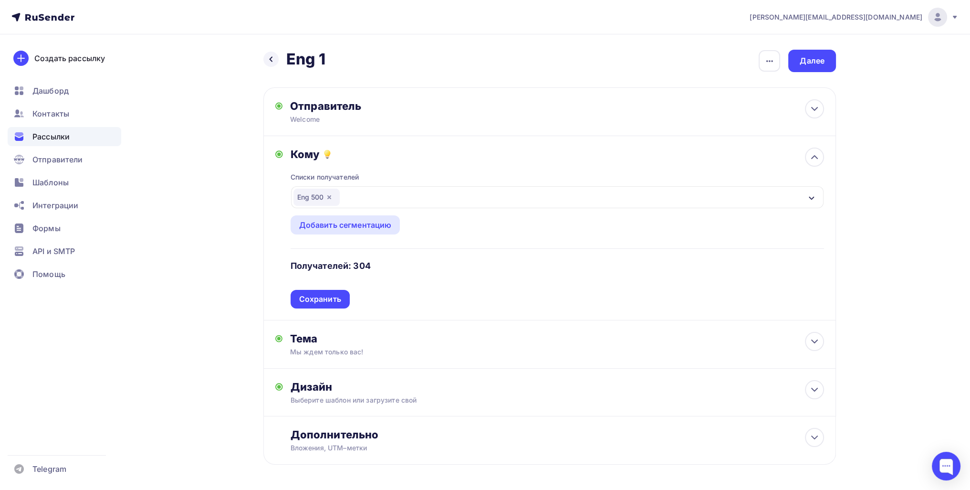
click at [326, 193] on icon "button" at bounding box center [329, 197] width 8 height 8
click at [326, 193] on div "Выберите список" at bounding box center [330, 196] width 74 height 17
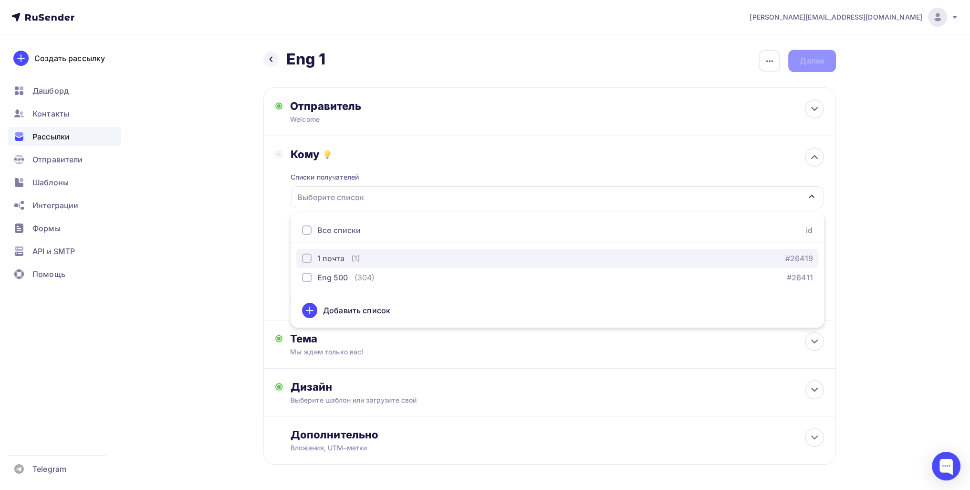
click at [346, 256] on div "1 почта (1)" at bounding box center [331, 257] width 58 height 11
click at [241, 260] on div "Назад Eng 1 Eng 1 Закончить позже Переименовать рассылку Удалить Далее Отправит…" at bounding box center [485, 279] width 782 height 491
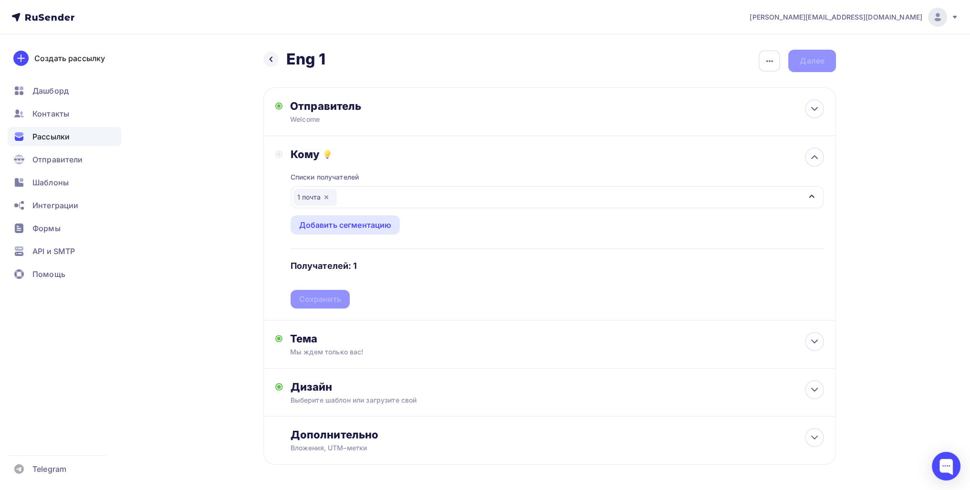
click at [338, 294] on div "Списки получателей 1 почта Все списки id 1 почта (1) #26419 Eng 500 (304) #2641…" at bounding box center [557, 234] width 533 height 147
click at [336, 299] on div "Сохранить" at bounding box center [320, 298] width 42 height 11
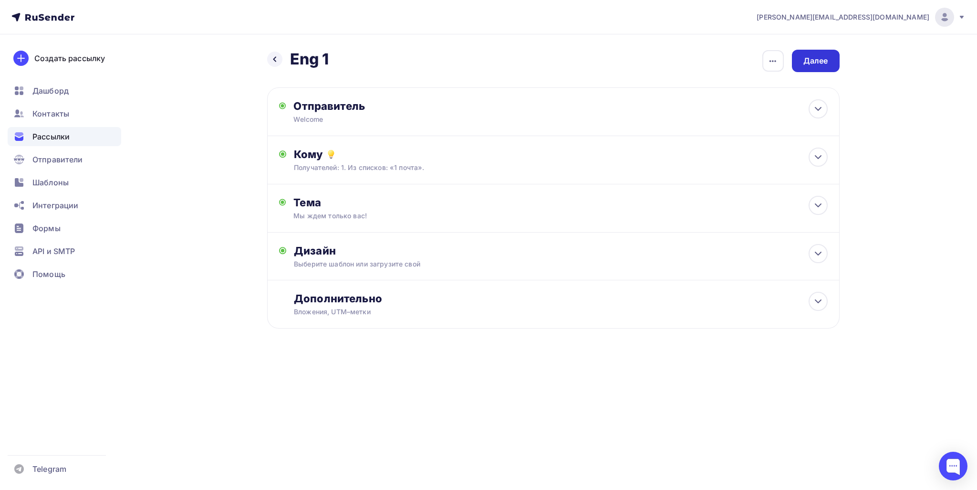
click at [816, 58] on div "Далее" at bounding box center [816, 60] width 25 height 11
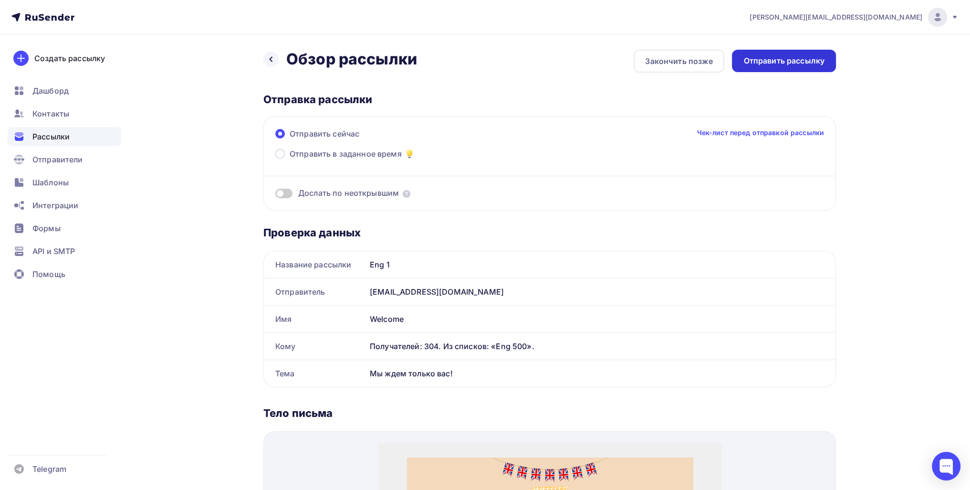
click at [794, 59] on div "Отправить рассылку" at bounding box center [783, 60] width 81 height 11
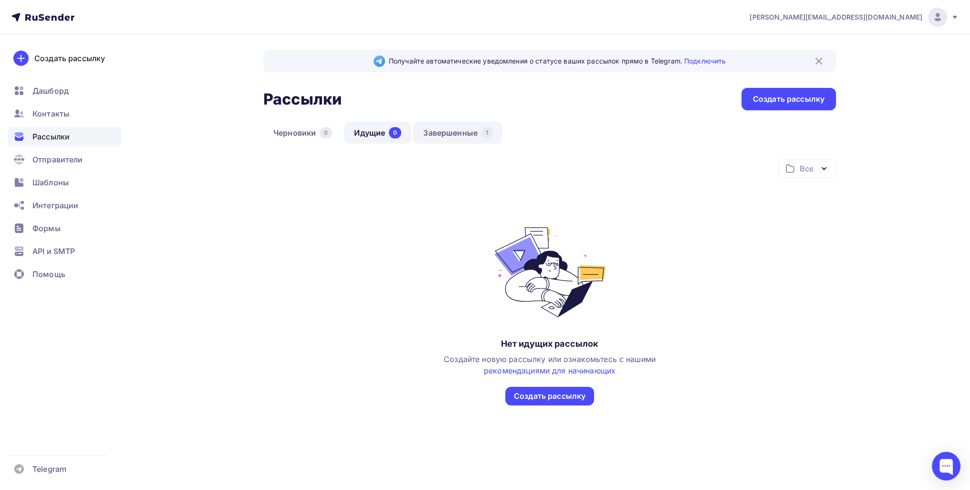
click at [479, 136] on link "Завершенные 1" at bounding box center [457, 133] width 89 height 22
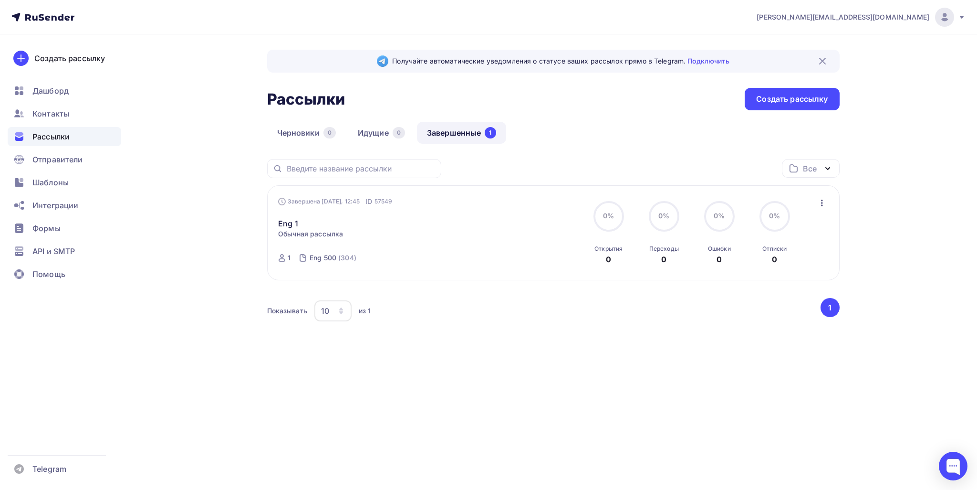
click at [820, 199] on icon "button" at bounding box center [821, 202] width 11 height 11
click at [789, 265] on div "Копировать в новую" at bounding box center [778, 265] width 98 height 11
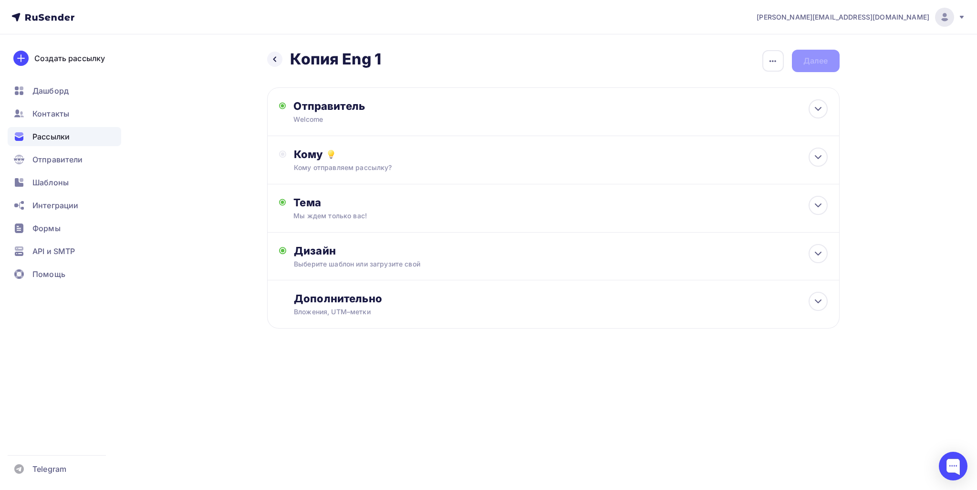
click at [369, 167] on div "Кому отправляем рассылку?" at bounding box center [534, 168] width 480 height 10
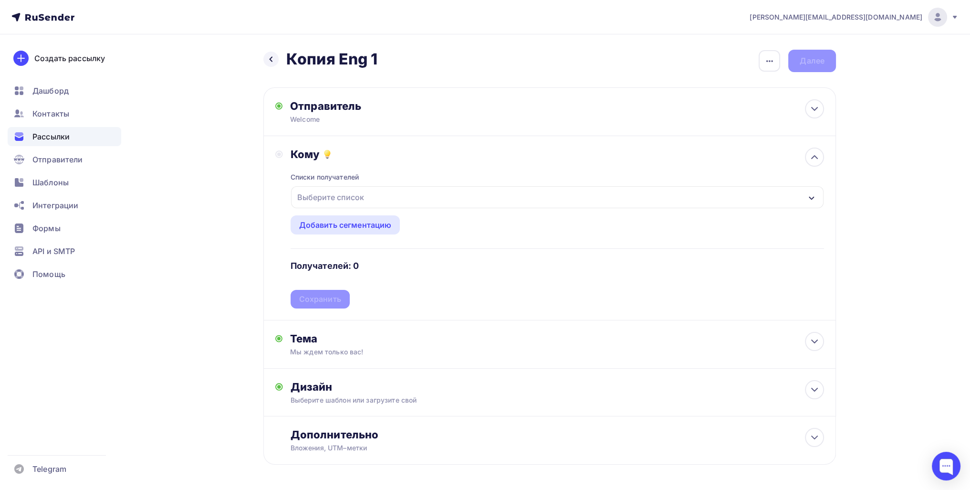
click at [344, 200] on div "Выберите список" at bounding box center [330, 196] width 74 height 17
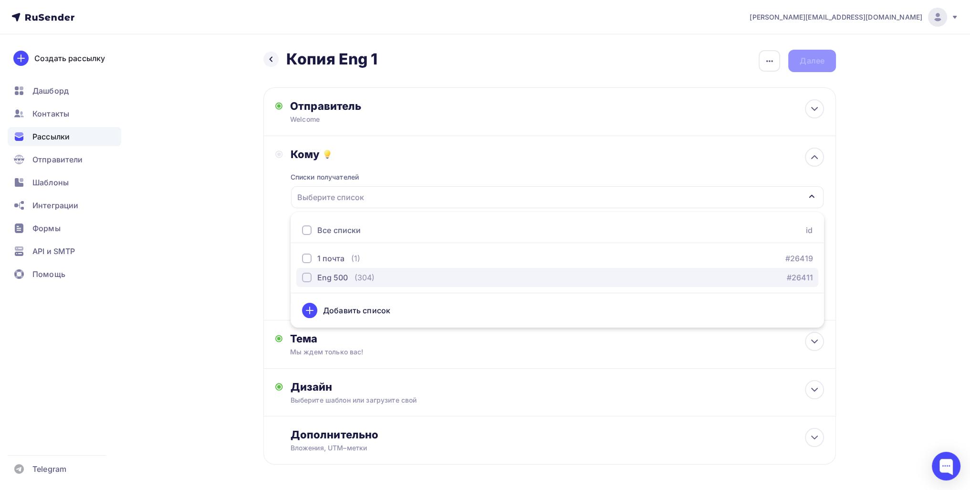
click at [328, 275] on div "Eng 500" at bounding box center [332, 276] width 31 height 11
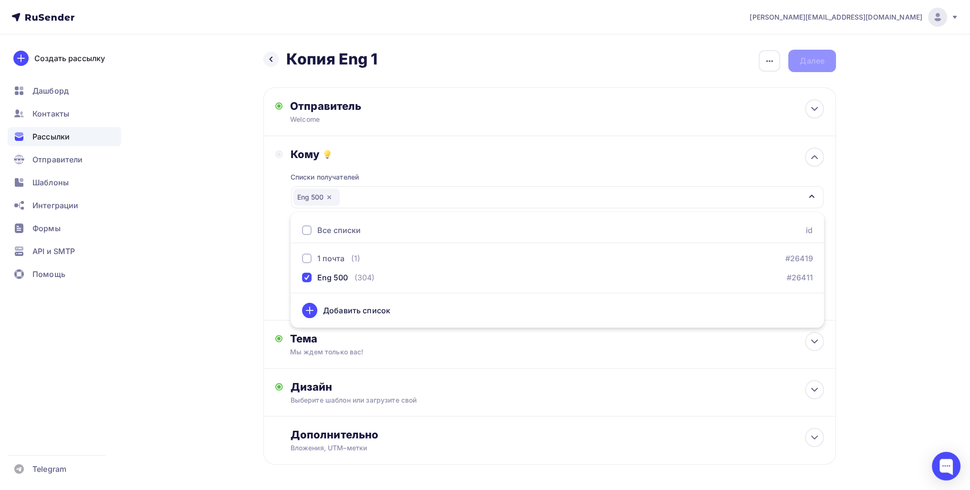
click at [246, 279] on div "Назад Копия Eng 1 Копия Eng 1 Закончить позже Переименовать рассылку Удалить Да…" at bounding box center [485, 279] width 782 height 491
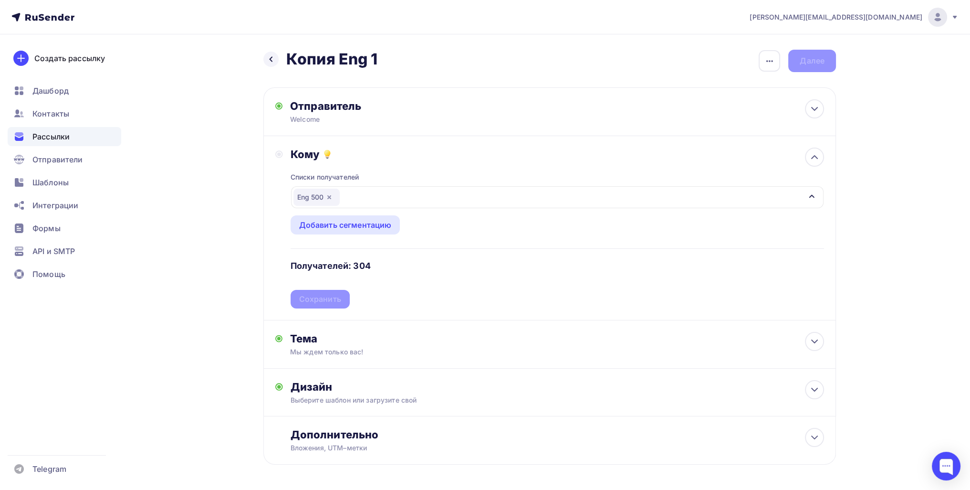
click at [330, 302] on div "Списки получателей Eng 500 Все списки id 1 почта (1) #26419 Eng 500 (304) #2641…" at bounding box center [557, 234] width 533 height 147
click at [291, 301] on div "Сохранить" at bounding box center [320, 299] width 59 height 19
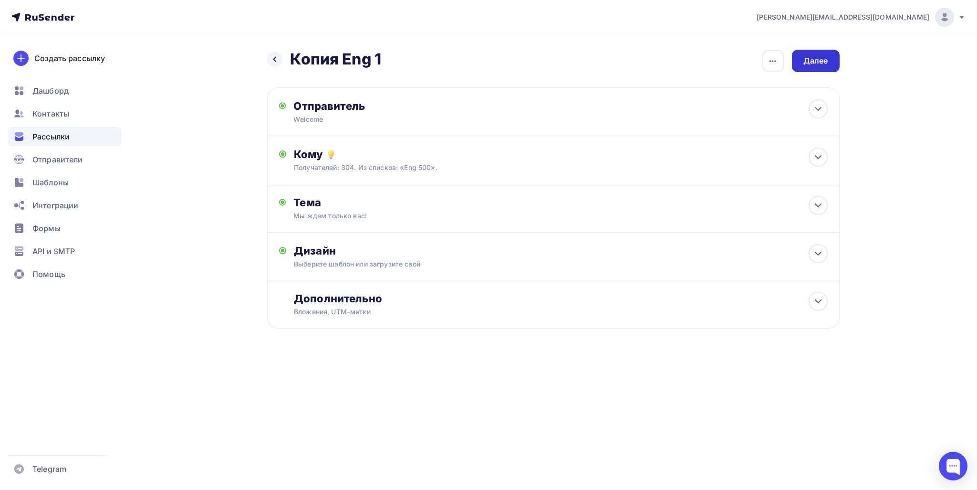
click at [814, 69] on div "Далее" at bounding box center [816, 61] width 48 height 22
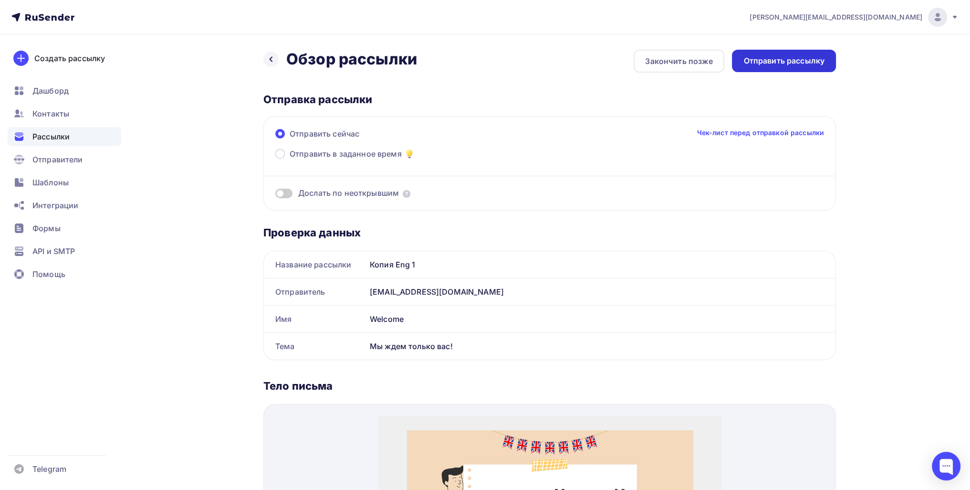
click at [799, 64] on div "Отправить рассылку" at bounding box center [783, 60] width 81 height 11
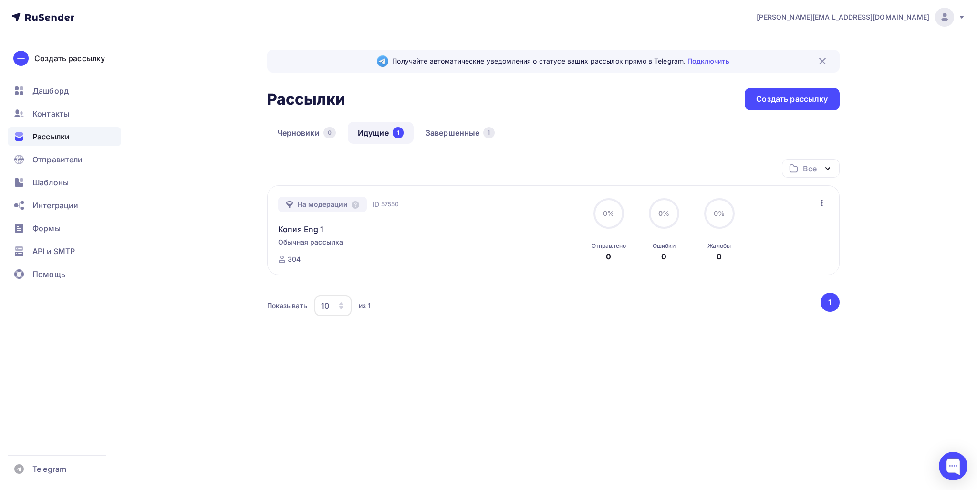
click at [132, 212] on div "Получайте автоматические уведомления о статусе ваших рассылок прямо в Telegram.…" at bounding box center [489, 223] width 782 height 379
click at [99, 349] on div "Создать рассылку [GEOGRAPHIC_DATA] Контакты Рассылки Отправители Шаблоны Интегр…" at bounding box center [64, 261] width 129 height 455
